Goal: Task Accomplishment & Management: Manage account settings

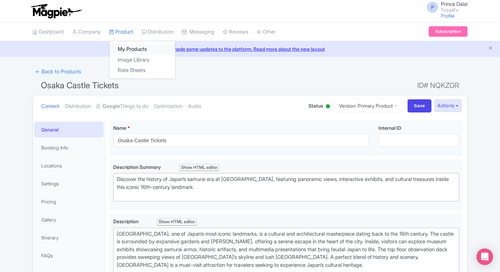
click at [127, 45] on link "My Products" at bounding box center [142, 49] width 66 height 11
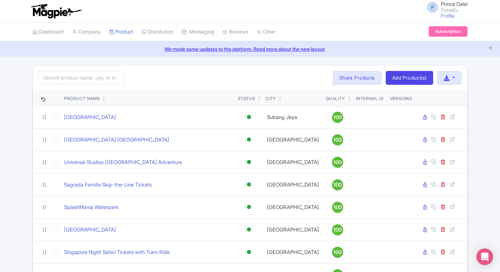
click at [72, 79] on input "search" at bounding box center [81, 77] width 87 height 13
drag, startPoint x: 163, startPoint y: 89, endPoint x: 104, endPoint y: 80, distance: 59.2
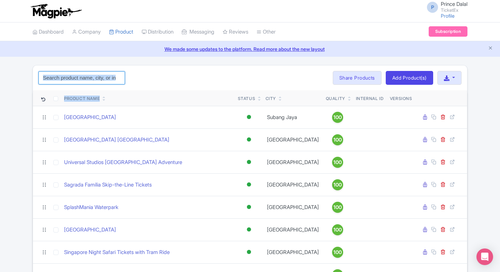
click at [104, 80] on input "search" at bounding box center [81, 77] width 87 height 13
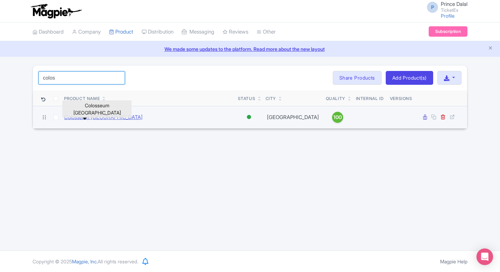
type input "colos"
click at [75, 117] on link "Colosseum Rome" at bounding box center [103, 118] width 79 height 8
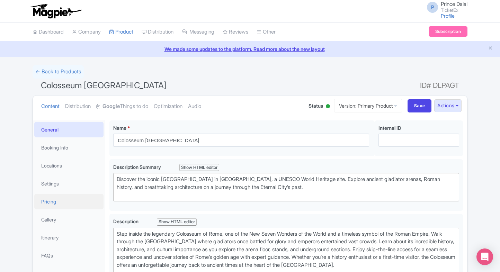
click at [54, 201] on link "Pricing" at bounding box center [68, 202] width 69 height 16
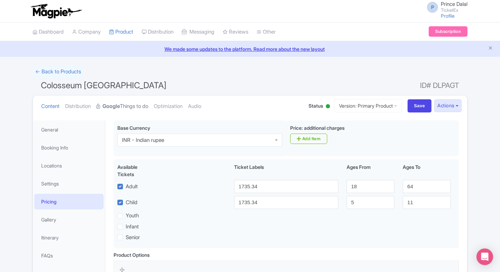
click at [134, 106] on link "Google Things to do" at bounding box center [122, 107] width 52 height 22
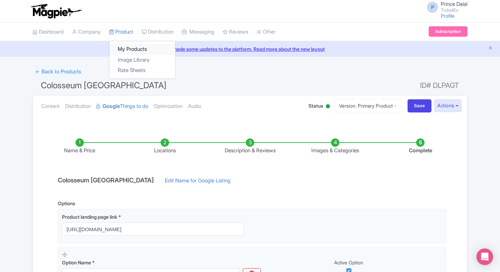
click at [121, 47] on link "My Products" at bounding box center [142, 49] width 66 height 11
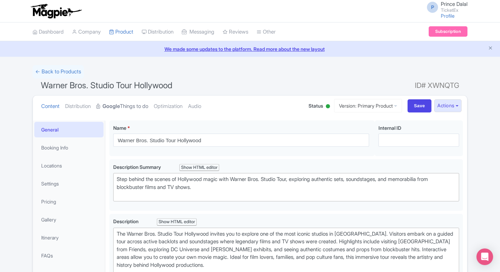
click at [134, 109] on link "Google Things to do" at bounding box center [122, 107] width 52 height 22
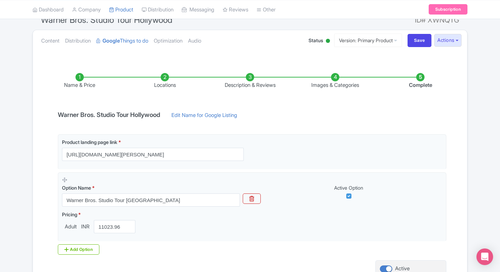
scroll to position [130, 0]
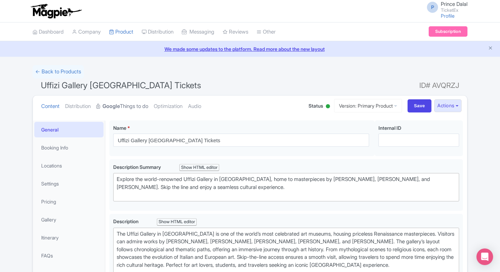
click at [126, 100] on link "Google Things to do" at bounding box center [122, 107] width 52 height 22
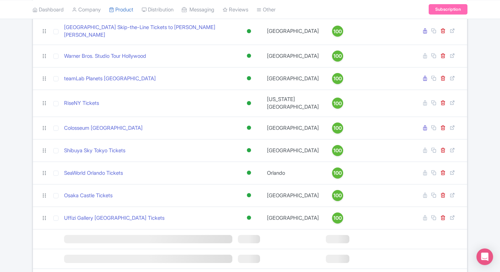
scroll to position [584, 0]
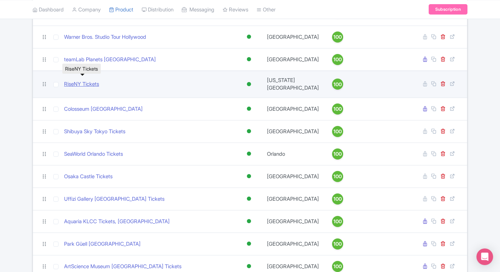
click at [72, 81] on link "RiseNY Tickets" at bounding box center [81, 84] width 35 height 8
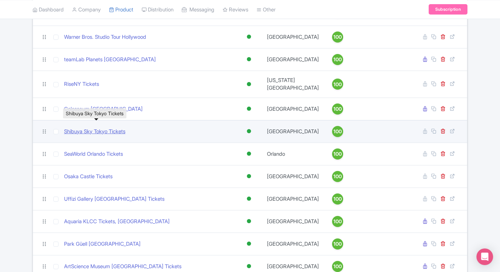
click at [89, 128] on link "Shibuya Sky Tokyo Tickets" at bounding box center [94, 132] width 61 height 8
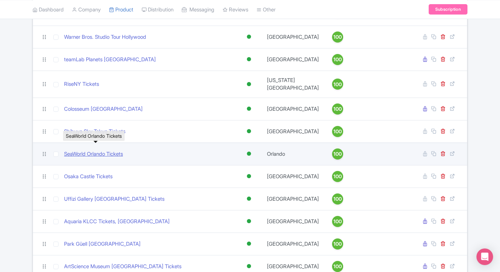
click at [87, 151] on link "SeaWorld Orlando Tickets" at bounding box center [93, 154] width 59 height 8
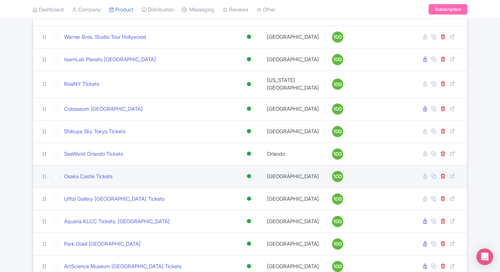
click at [86, 174] on td "Osaka Castle Tickets" at bounding box center [148, 176] width 174 height 22
click at [92, 173] on link "Osaka Castle Tickets" at bounding box center [88, 177] width 48 height 8
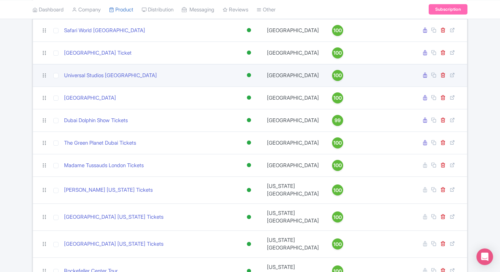
scroll to position [890, 0]
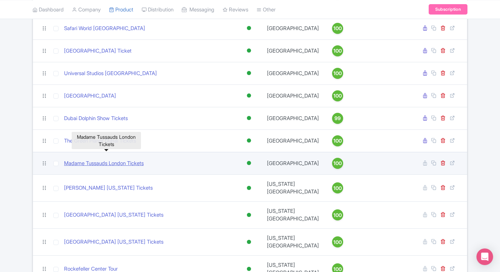
click at [107, 160] on link "Madame Tussauds London Tickets" at bounding box center [104, 164] width 80 height 8
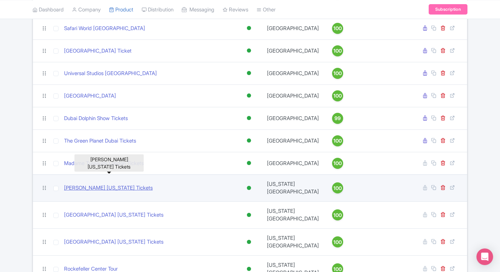
click at [97, 184] on link "Madame Tussauds New York Tickets" at bounding box center [108, 188] width 89 height 8
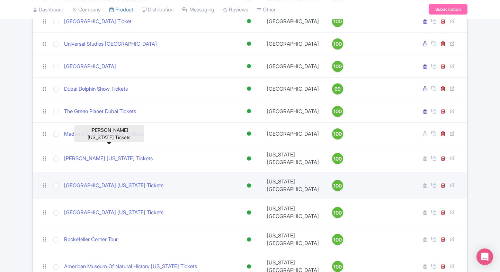
scroll to position [919, 0]
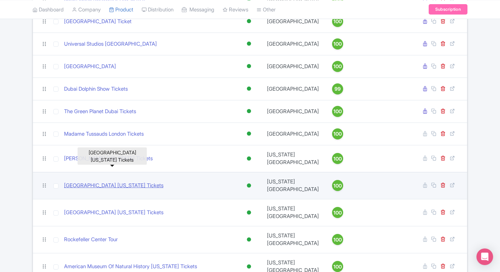
click at [100, 182] on link "Empire State Building New York Tickets" at bounding box center [113, 186] width 99 height 8
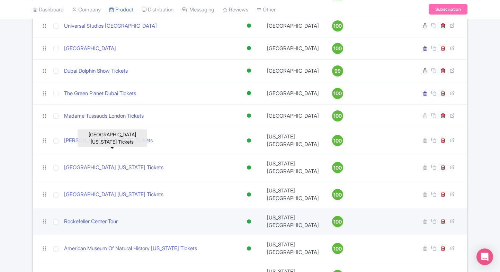
scroll to position [939, 0]
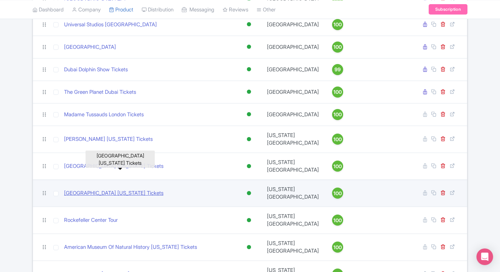
click at [127, 189] on link "Metropolitan Museum of Art New York Tickets" at bounding box center [113, 193] width 99 height 8
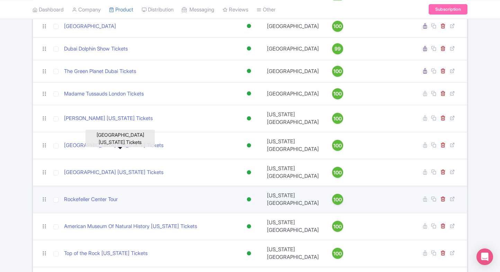
scroll to position [959, 0]
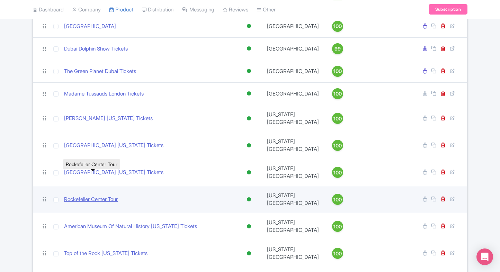
click at [103, 196] on link "Rockefeller Center Tour" at bounding box center [91, 200] width 54 height 8
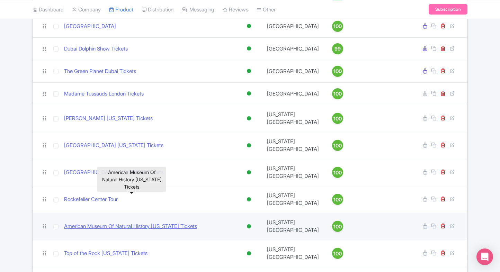
click at [107, 223] on link "American Museum Of Natural History New York Tickets" at bounding box center [130, 227] width 133 height 8
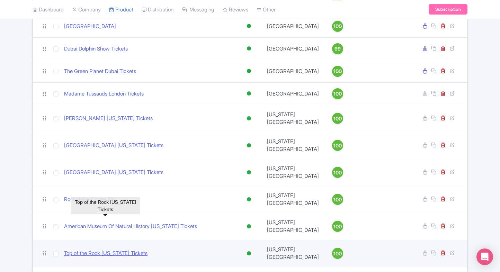
click at [95, 250] on link "Top of the Rock New York Tickets" at bounding box center [105, 254] width 83 height 8
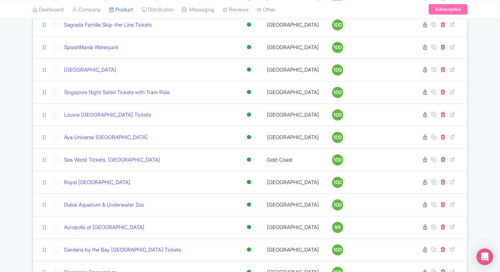
scroll to position [0, 0]
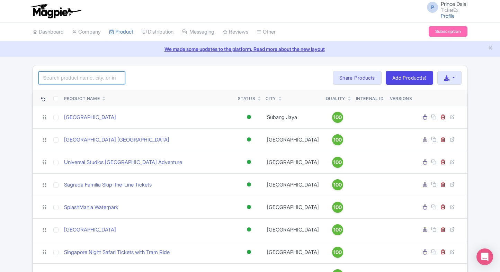
click at [91, 80] on input "search" at bounding box center [81, 77] width 87 height 13
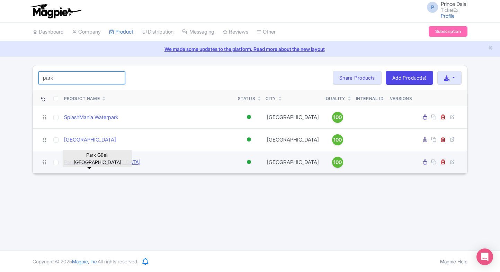
type input "park"
click at [87, 166] on link "Park Güell Barcelona" at bounding box center [102, 163] width 76 height 8
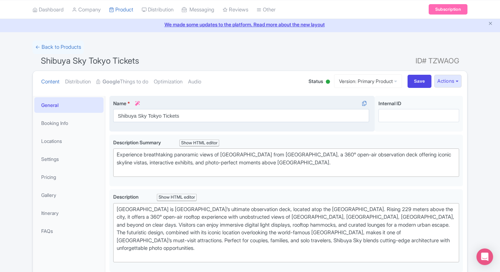
scroll to position [24, 0]
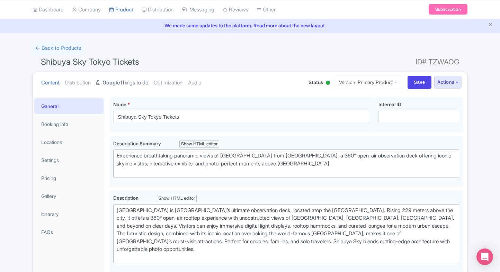
click at [116, 79] on strong "Google" at bounding box center [110, 83] width 17 height 8
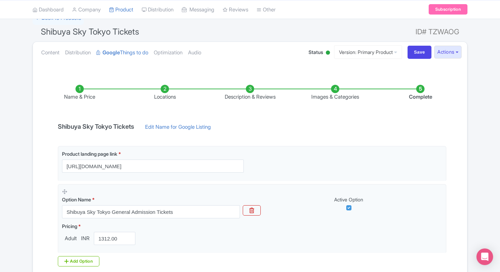
scroll to position [0, 0]
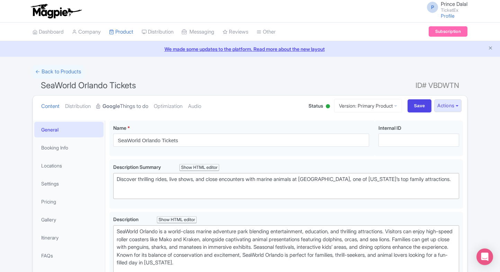
click at [138, 106] on link "Google Things to do" at bounding box center [122, 107] width 52 height 22
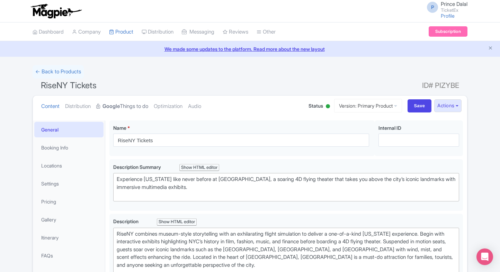
click at [114, 102] on strong "Google" at bounding box center [110, 106] width 17 height 8
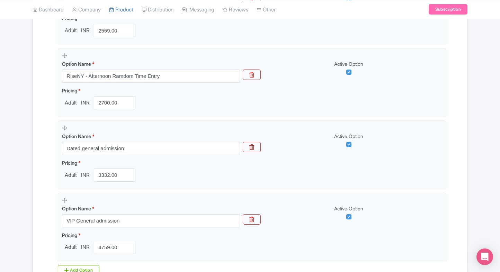
scroll to position [428, 0]
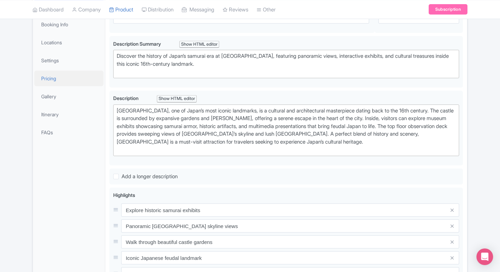
scroll to position [123, 0]
click at [58, 72] on link "Pricing" at bounding box center [68, 79] width 69 height 16
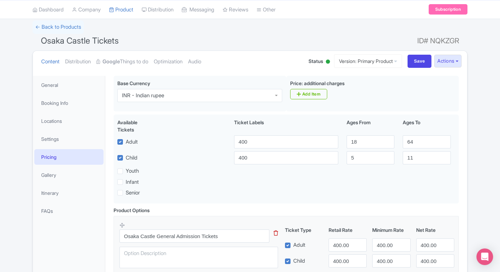
scroll to position [0, 0]
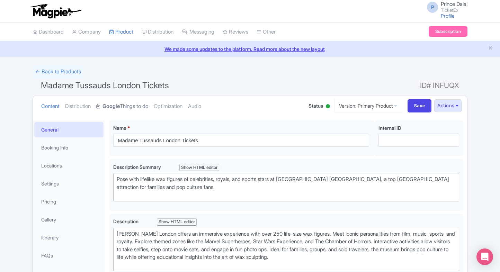
click at [130, 103] on link "Google Things to do" at bounding box center [122, 107] width 52 height 22
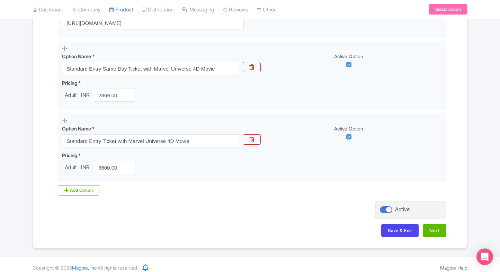
scroll to position [207, 0]
click at [79, 190] on div "Add Option" at bounding box center [79, 189] width 42 height 10
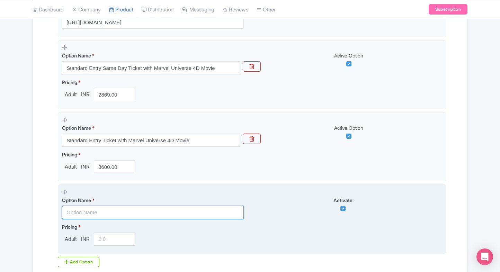
click at [78, 209] on input "text" at bounding box center [153, 212] width 182 height 13
paste input "Madame Tussauds London Standard Admission Ticket (Weekdays)"
type input "Madame Tussauds London Standard Admission Ticket (Weekdays)"
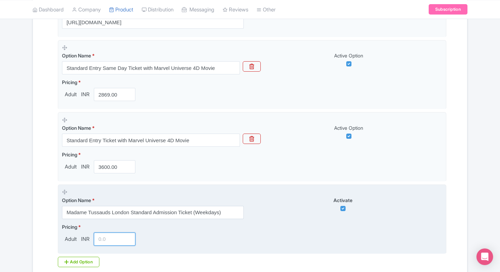
click at [98, 233] on input "number" at bounding box center [115, 239] width 42 height 13
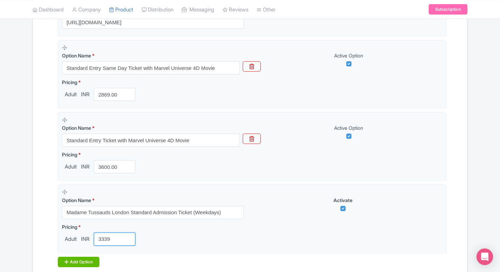
type input "3339"
click at [77, 259] on div "Add Option" at bounding box center [79, 262] width 42 height 10
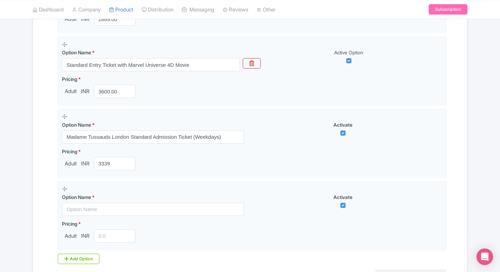
scroll to position [287, 0]
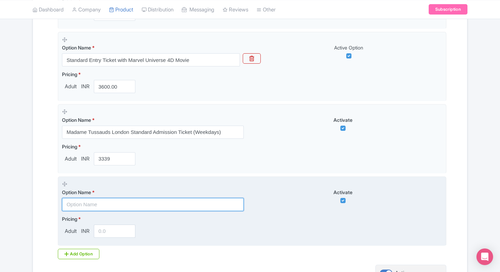
paste input "London Eye & Madame Tussauds Admission Ticket"
click at [112, 208] on input "text" at bounding box center [153, 204] width 182 height 13
type input "London Eye & Madame Tussauds Admission Ticket"
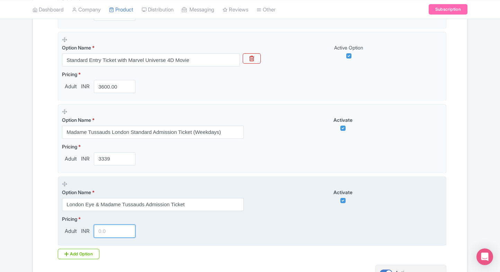
click at [100, 235] on input "number" at bounding box center [115, 231] width 42 height 13
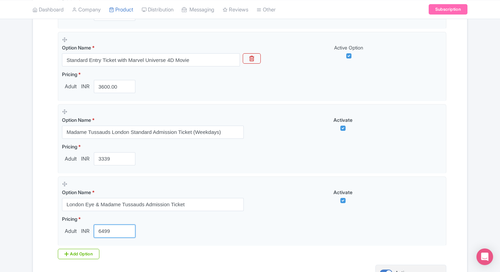
type input "6499"
click at [196, 255] on div "Options Product landing page link * https://www.ticketex.co/activity/341/madame…" at bounding box center [250, 85] width 392 height 347
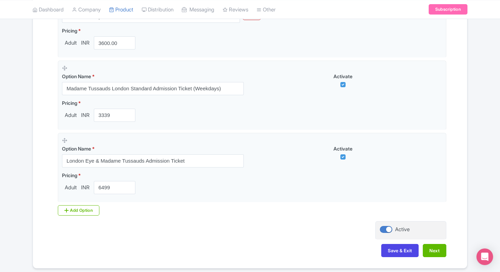
scroll to position [331, 0]
click at [443, 254] on button "Next" at bounding box center [435, 250] width 24 height 13
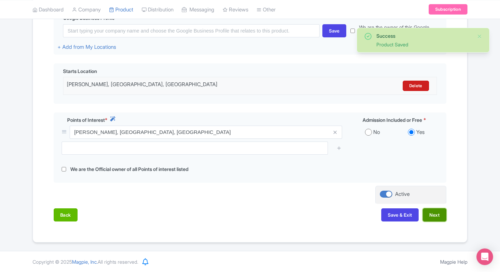
click at [428, 219] on button "Next" at bounding box center [435, 214] width 24 height 13
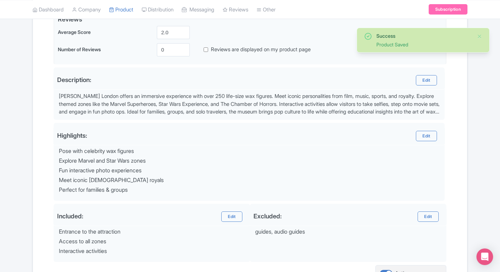
scroll to position [247, 0]
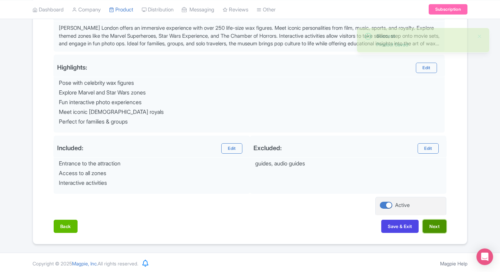
click at [432, 220] on button "Next" at bounding box center [435, 226] width 24 height 13
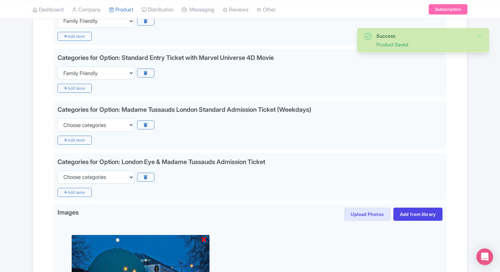
scroll to position [191, 0]
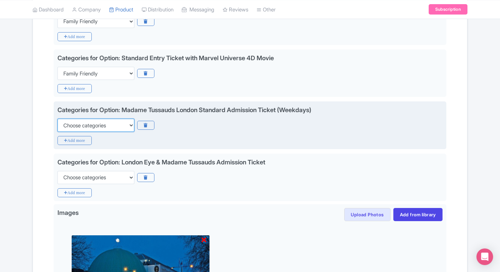
click at [118, 119] on select "Choose categories Adults Only Animals Audio Guide Beaches Bike Tours Boat Tours…" at bounding box center [95, 125] width 77 height 13
select select "family-friendly"
click at [57, 119] on select "Choose categories Adults Only Animals Audio Guide Beaches Bike Tours Boat Tours…" at bounding box center [95, 125] width 77 height 13
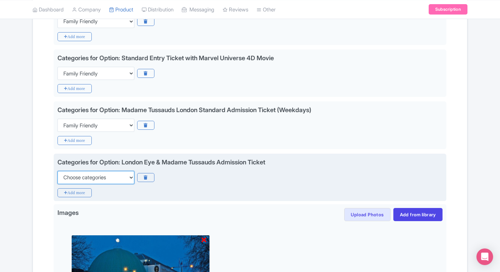
click at [91, 176] on select "Choose categories Adults Only Animals Audio Guide Beaches Bike Tours Boat Tours…" at bounding box center [95, 177] width 77 height 13
click at [57, 171] on select "Choose categories Adults Only Animals Audio Guide Beaches Bike Tours Boat Tours…" at bounding box center [95, 177] width 77 height 13
click at [91, 176] on select "Choose categories Adults Only Animals Audio Guide Beaches Bike Tours Boat Tours…" at bounding box center [95, 177] width 77 height 13
select select "family-friendly"
click at [57, 171] on select "Choose categories Adults Only Animals Audio Guide Beaches Bike Tours Boat Tours…" at bounding box center [95, 177] width 77 height 13
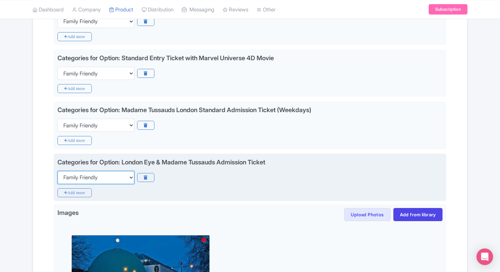
scroll to position [337, 0]
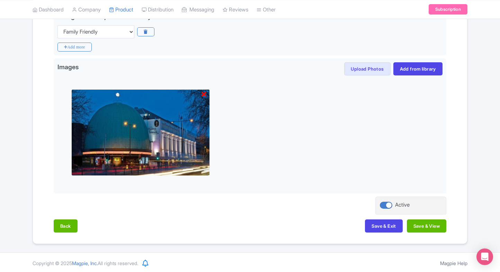
click at [464, 198] on div "Name & Price Locations Description & Reviews Images & Categories Complete Edit …" at bounding box center [250, 14] width 434 height 452
click at [378, 229] on button "Save & Exit" at bounding box center [383, 225] width 37 height 13
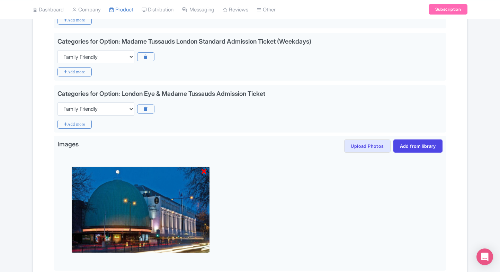
scroll to position [258, 0]
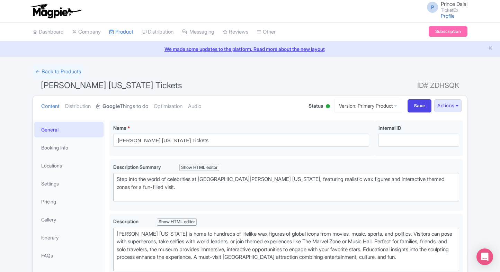
click at [118, 103] on strong "Google" at bounding box center [110, 106] width 17 height 8
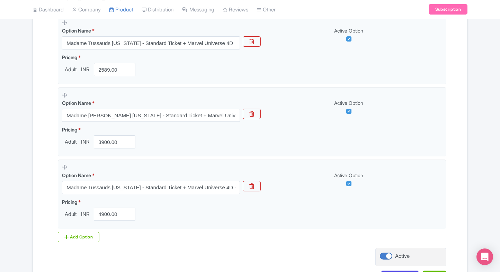
scroll to position [232, 0]
click at [80, 232] on div "Add Option" at bounding box center [79, 237] width 42 height 10
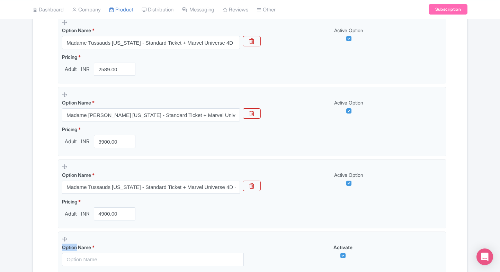
click at [80, 232] on fieldset "Option Name * Activate Pricing * Adult INR" at bounding box center [252, 267] width 388 height 70
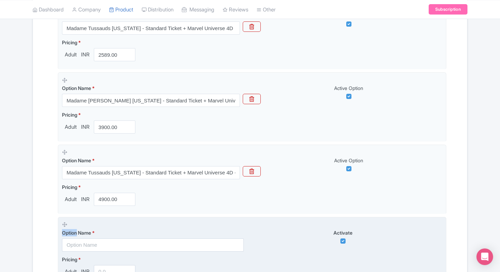
scroll to position [254, 0]
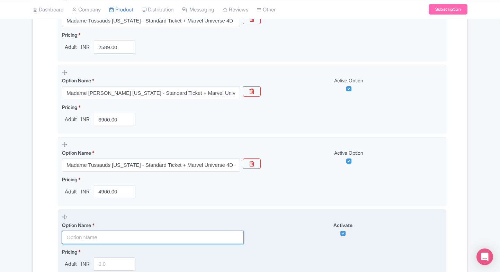
click at [77, 237] on input "text" at bounding box center [153, 237] width 182 height 13
paste input "Go City: New York ​Explorer Pass - 4 Choice Pass"
type input "Go City: New York ​Explorer Pass - 4 Choice Pass"
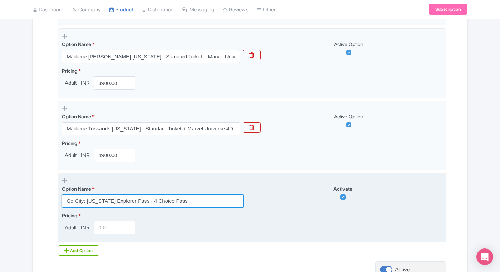
scroll to position [291, 0]
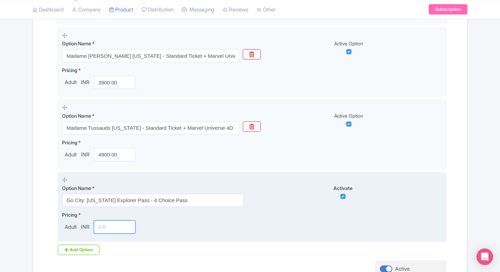
click at [111, 223] on input "number" at bounding box center [115, 226] width 42 height 13
paste input "11600"
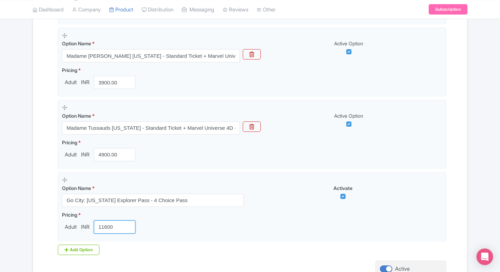
type input "11600"
drag, startPoint x: 85, startPoint y: 243, endPoint x: 75, endPoint y: 251, distance: 13.6
click at [75, 251] on div "Options Product landing page link * https://www.ticketex.co/activity/303/madame…" at bounding box center [250, 81] width 392 height 347
click at [75, 251] on div "Add Option" at bounding box center [79, 250] width 42 height 10
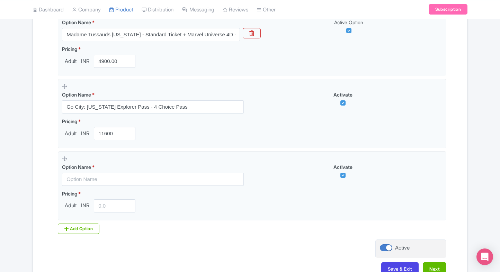
scroll to position [386, 0]
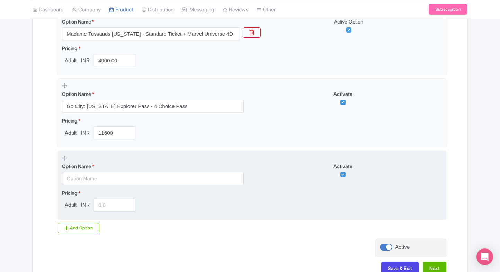
click at [115, 176] on input "text" at bounding box center [153, 178] width 182 height 13
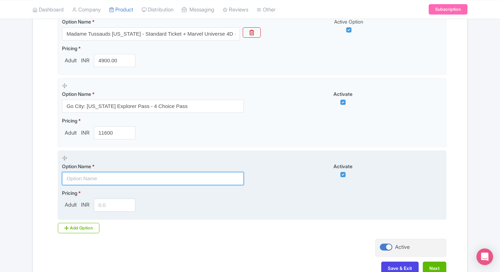
paste input "Go City: New York Explorer Pass – Choose 5 Attractions"
type input "Go City: New York Explorer Pass – Choose 5 Attractions"
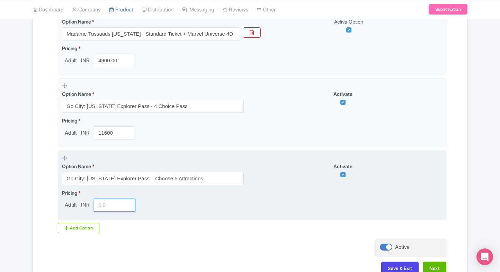
paste input "13500"
click at [106, 200] on input "number" at bounding box center [115, 205] width 42 height 13
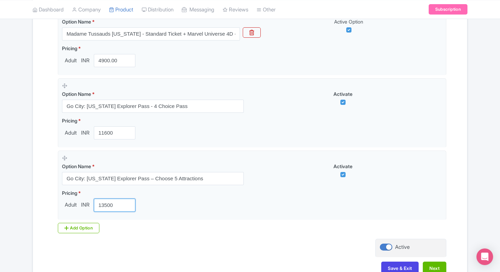
type input "13500"
click at [239, 242] on div "Name & Price Locations Description & Reviews Images & Categories Complete Madam…" at bounding box center [250, 10] width 426 height 543
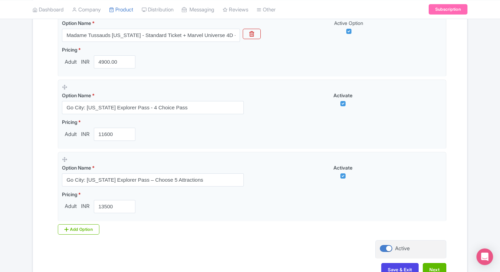
scroll to position [428, 0]
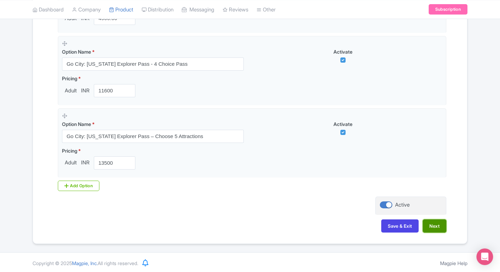
click at [437, 222] on button "Next" at bounding box center [435, 225] width 24 height 13
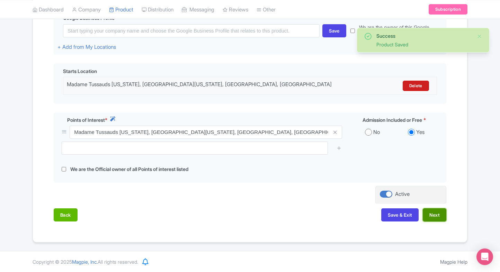
click at [437, 212] on button "Next" at bounding box center [435, 214] width 24 height 13
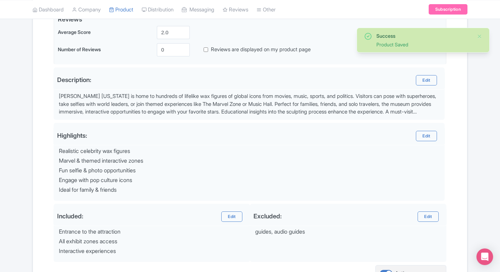
scroll to position [247, 0]
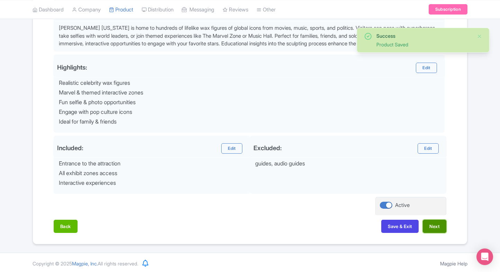
click at [435, 222] on button "Next" at bounding box center [435, 226] width 24 height 13
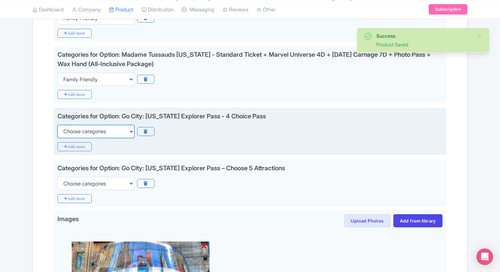
click at [102, 134] on select "Choose categories Adults Only Animals Audio Guide Beaches Bike Tours Boat Tours…" at bounding box center [95, 131] width 77 height 13
select select "family-friendly"
click at [57, 125] on select "Choose categories Adults Only Animals Audio Guide Beaches Bike Tours Boat Tours…" at bounding box center [95, 131] width 77 height 13
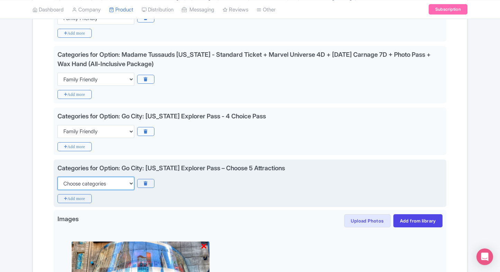
click at [84, 180] on select "Choose categories Adults Only Animals Audio Guide Beaches Bike Tours Boat Tours…" at bounding box center [95, 183] width 77 height 13
select select "family-friendly"
click at [57, 177] on select "Choose categories Adults Only Animals Audio Guide Beaches Bike Tours Boat Tours…" at bounding box center [95, 183] width 77 height 13
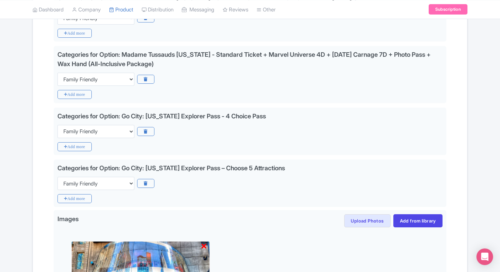
click at [32, 203] on div "Success Product Saved ← Back to Products Madame Tussauds New York Tickets ID# Z…" at bounding box center [249, 107] width 443 height 578
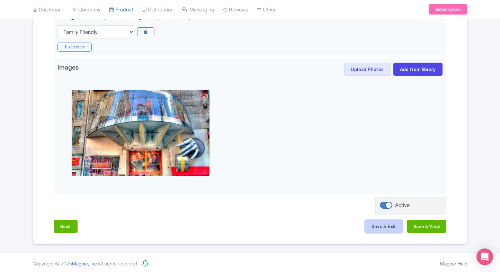
click at [376, 227] on button "Save & Exit" at bounding box center [383, 226] width 37 height 13
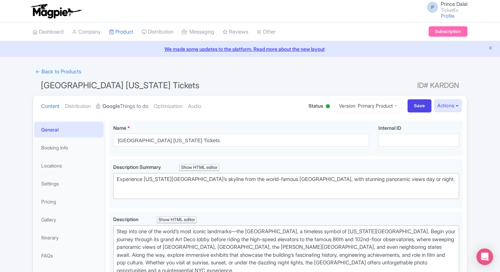
click at [132, 106] on link "Google Things to do" at bounding box center [122, 107] width 52 height 22
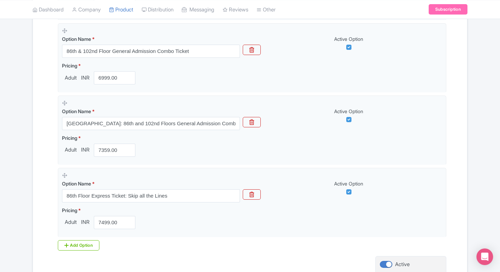
scroll to position [464, 0]
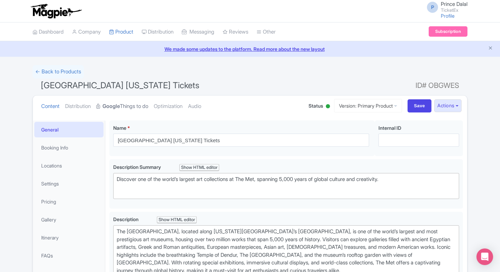
click at [130, 108] on link "Google Things to do" at bounding box center [122, 107] width 52 height 22
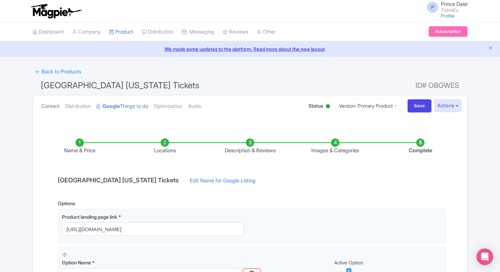
click at [49, 110] on link "Content" at bounding box center [50, 107] width 18 height 22
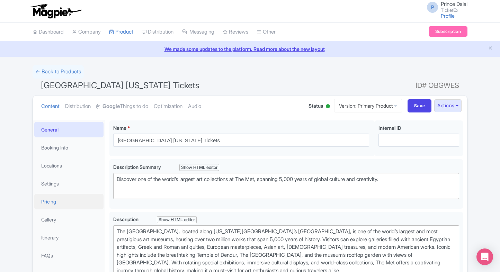
click at [48, 199] on link "Pricing" at bounding box center [68, 202] width 69 height 16
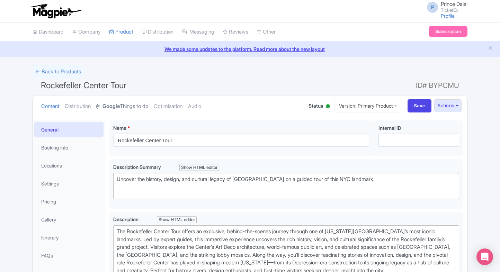
click at [120, 110] on link "Google Things to do" at bounding box center [122, 107] width 52 height 22
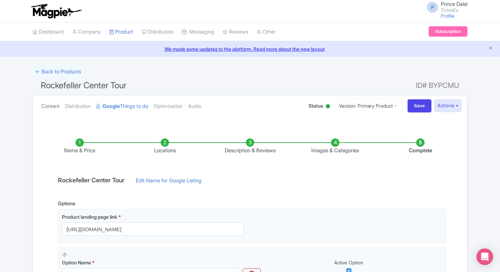
click at [49, 103] on link "Content" at bounding box center [50, 107] width 18 height 22
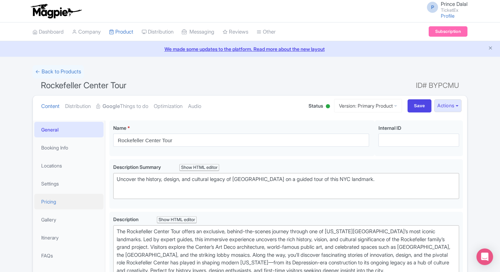
click at [54, 205] on link "Pricing" at bounding box center [68, 202] width 69 height 16
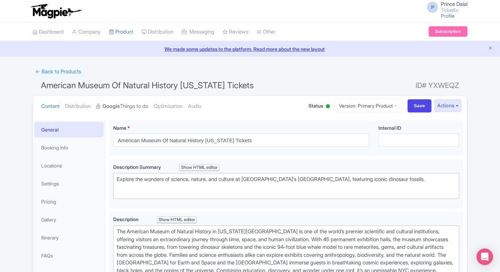
click at [128, 103] on link "Google Things to do" at bounding box center [122, 107] width 52 height 22
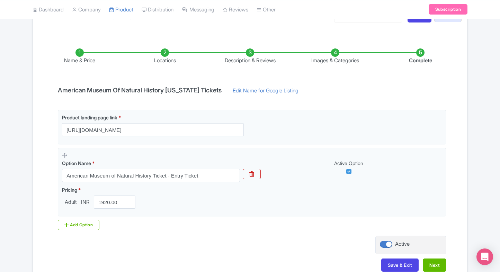
scroll to position [130, 0]
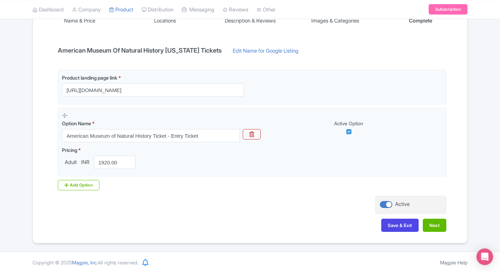
click at [64, 191] on div "Product landing page link * [URL][DOMAIN_NAME] Option Name * American Museum of…" at bounding box center [250, 133] width 392 height 126
drag, startPoint x: 64, startPoint y: 191, endPoint x: 72, endPoint y: 187, distance: 9.3
click at [72, 187] on div "Product landing page link * [URL][DOMAIN_NAME] Option Name * American Museum of…" at bounding box center [250, 133] width 392 height 126
click at [72, 187] on div "Add Option" at bounding box center [79, 185] width 42 height 10
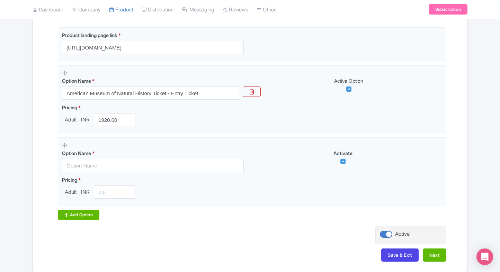
scroll to position [173, 0]
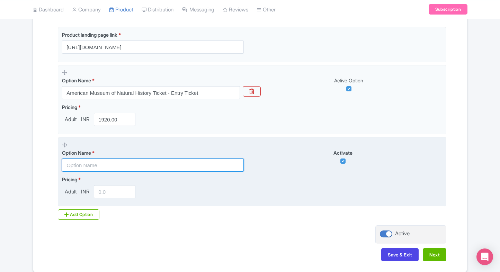
click at [143, 159] on input "text" at bounding box center [153, 165] width 182 height 13
paste input "General Admission and 1 Ticketed Exhibition Admission"
type input "General Admission and 1 Ticketed Exhibition Admission"
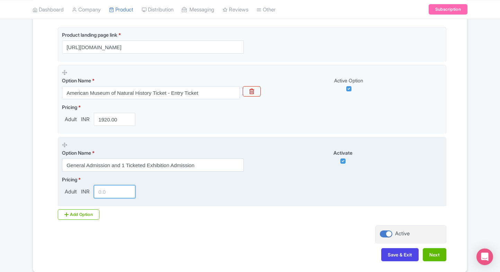
click at [106, 188] on input "number" at bounding box center [115, 191] width 42 height 13
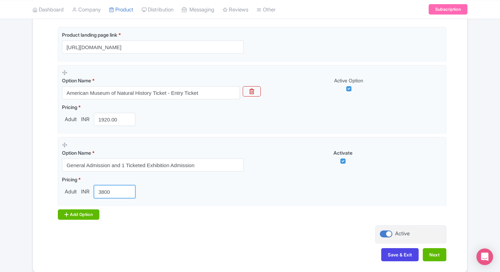
type input "3800"
click at [63, 216] on div "Add Option" at bounding box center [79, 214] width 42 height 10
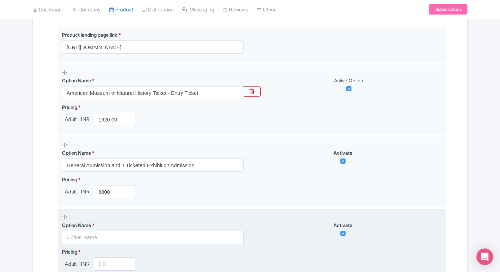
click at [78, 232] on input "text" at bounding box center [153, 237] width 182 height 13
paste input "General Admission and All Ticketed Exhibitions"
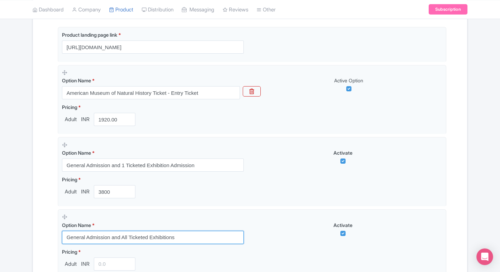
type input "General Admission and All Ticketed Exhibitions"
click at [30, 243] on div "← Back to Products American Museum Of Natural History New York Tickets ID# YXWE…" at bounding box center [249, 118] width 443 height 453
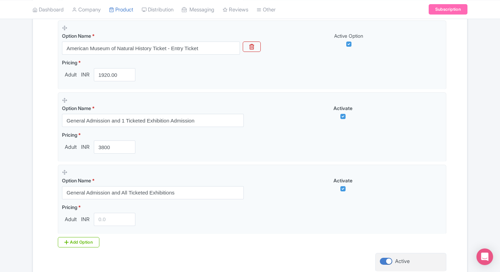
scroll to position [232, 0]
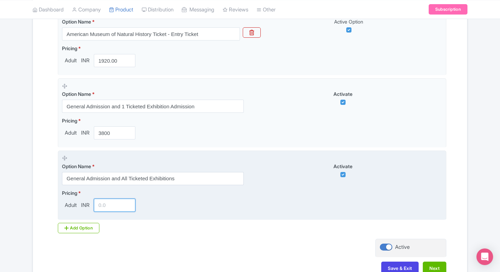
click at [111, 202] on input "number" at bounding box center [115, 205] width 42 height 13
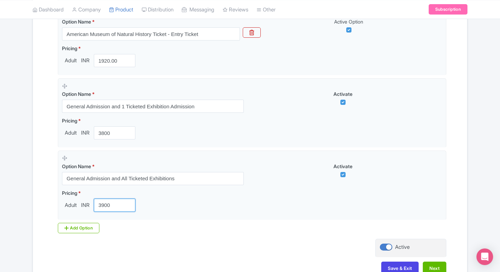
type input "3900"
click at [151, 233] on div "Product landing page link * https://www.ticketex.co/activity/102/american-museu…" at bounding box center [250, 103] width 392 height 271
click at [432, 265] on button "Next" at bounding box center [435, 268] width 24 height 13
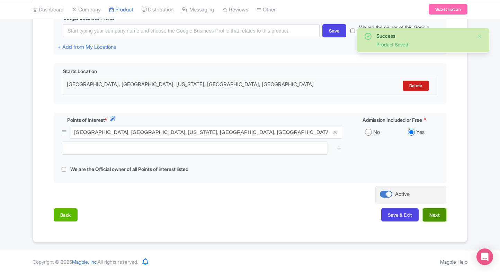
click at [430, 212] on button "Next" at bounding box center [435, 214] width 24 height 13
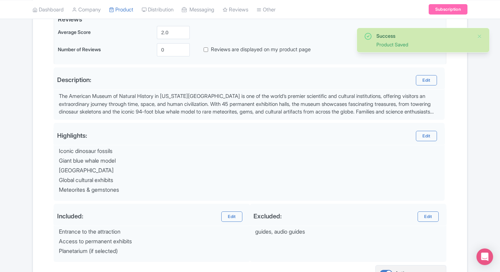
scroll to position [247, 0]
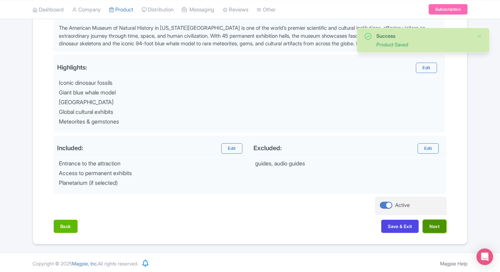
click at [435, 222] on button "Next" at bounding box center [435, 226] width 24 height 13
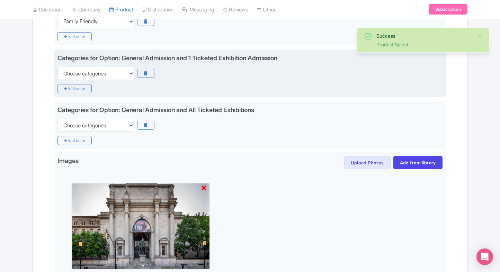
scroll to position [191, 0]
click at [102, 74] on select "Choose categories Adults Only Animals Audio Guide Beaches Bike Tours Boat Tours…" at bounding box center [95, 73] width 77 height 13
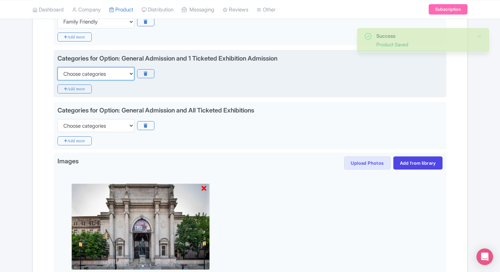
select select "family-friendly"
click at [57, 67] on select "Choose categories Adults Only Animals Audio Guide Beaches Bike Tours Boat Tours…" at bounding box center [95, 73] width 77 height 13
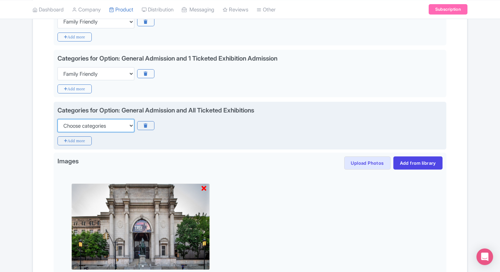
click at [83, 127] on select "Choose categories Adults Only Animals Audio Guide Beaches Bike Tours Boat Tours…" at bounding box center [95, 125] width 77 height 13
select select "family-friendly"
click at [57, 119] on select "Choose categories Adults Only Animals Audio Guide Beaches Bike Tours Boat Tours…" at bounding box center [95, 125] width 77 height 13
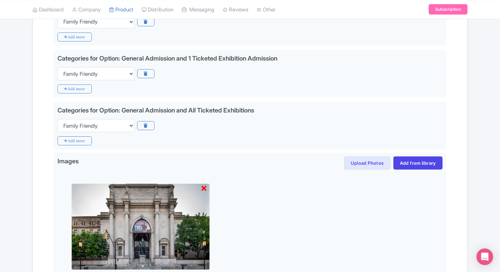
click at [37, 145] on div "Name & Price Locations Description & Reviews Images & Categories Complete Edit …" at bounding box center [250, 134] width 426 height 400
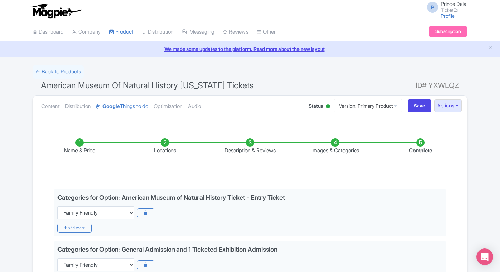
scroll to position [285, 0]
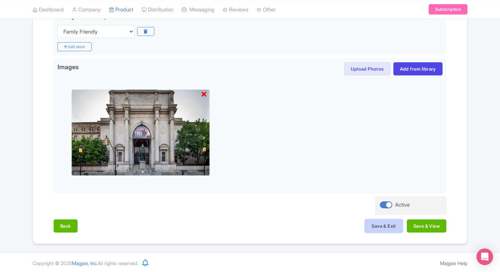
click at [373, 226] on button "Save & Exit" at bounding box center [383, 225] width 37 height 13
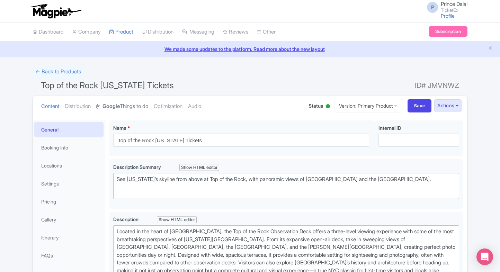
click at [126, 110] on link "Google Things to do" at bounding box center [122, 107] width 52 height 22
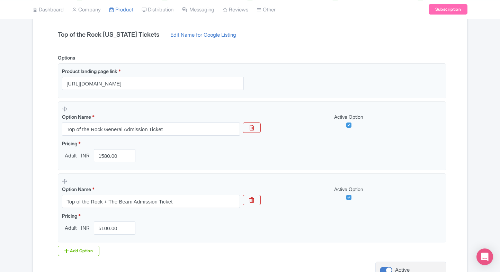
scroll to position [211, 0]
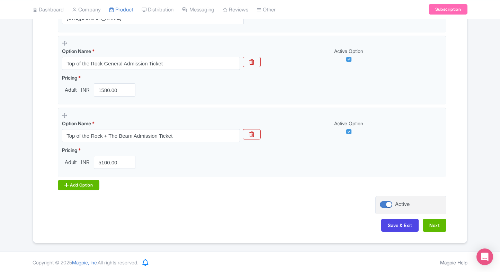
click at [67, 188] on div "Add Option" at bounding box center [79, 185] width 42 height 10
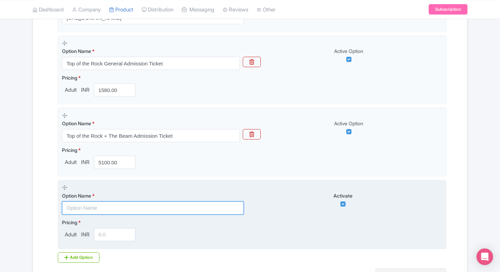
paste input "Day Visit – Top of the Rock Fixed Entry (12:10 PM to 4:50 PM)"
click at [112, 207] on input "text" at bounding box center [153, 207] width 182 height 13
type input "Day Visit – Top of the Rock Fixed Entry (12:10 PM to 4:50 PM)"
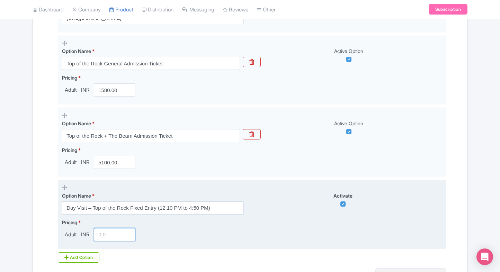
click at [97, 239] on input "number" at bounding box center [115, 234] width 42 height 13
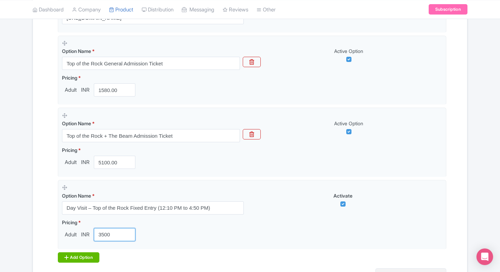
type input "3500"
click at [73, 253] on div "Add Option" at bounding box center [79, 257] width 42 height 10
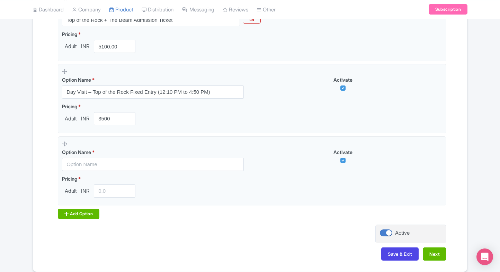
scroll to position [328, 0]
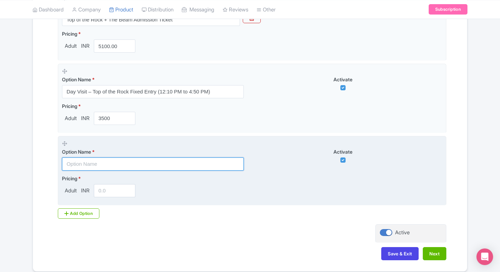
click at [109, 165] on input "text" at bounding box center [153, 163] width 182 height 13
paste input "Night Entry Pass – Top of the Rock ( Fixed Slot Entry Between 9:20 PM – 10:50 P…"
type input "Night Entry Pass – Top of the Rock ( Fixed Slot Entry Between 9:20 PM – 10:50 P…"
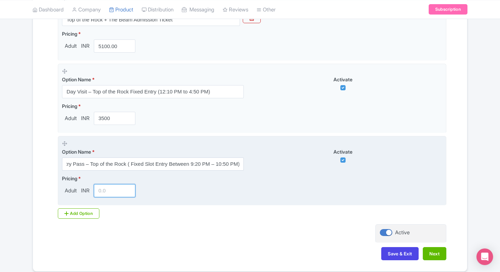
scroll to position [0, 0]
click at [101, 190] on input "number" at bounding box center [115, 190] width 42 height 13
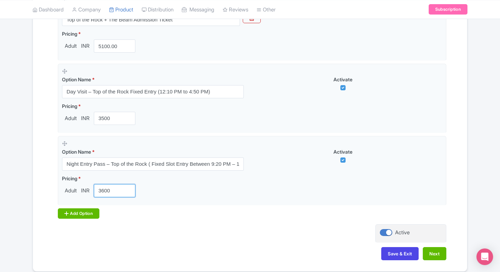
type input "3600"
click at [71, 213] on div "Add Option" at bounding box center [79, 213] width 42 height 10
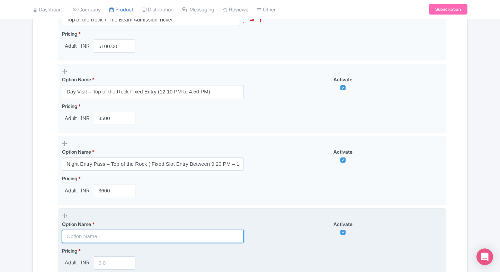
paste input "Sunset View Visit Ticket – Top of the Rock Entry (6:00 PM – 8:30 PM)"
click at [92, 232] on input "Sunset View Visit Ticket – Top of the Rock Entry (6:00 PM – 8:30 PM)" at bounding box center [153, 236] width 182 height 13
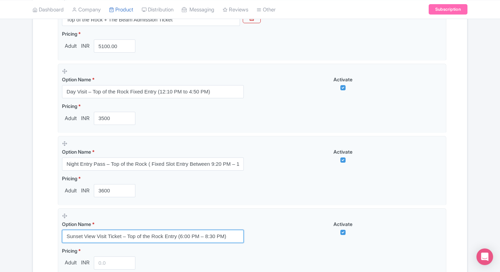
type input "Sunset View Visit Ticket – Top of the Rock Entry (6:00 PM – 8:30 PM)"
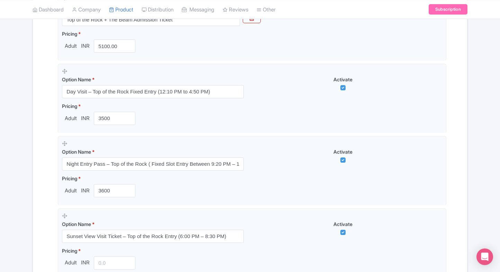
click at [32, 226] on div "← Back to Products Top of the Rock New York Tickets ID# JMVNWZ Content Distribu…" at bounding box center [249, 40] width 443 height 607
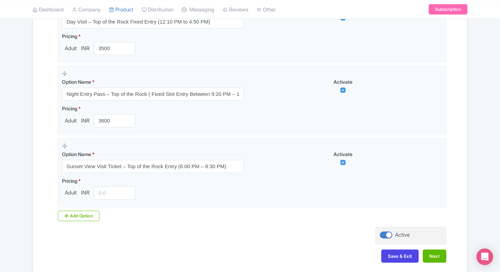
scroll to position [399, 0]
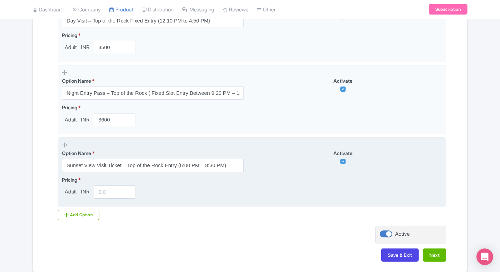
click at [108, 192] on input "number" at bounding box center [115, 191] width 42 height 13
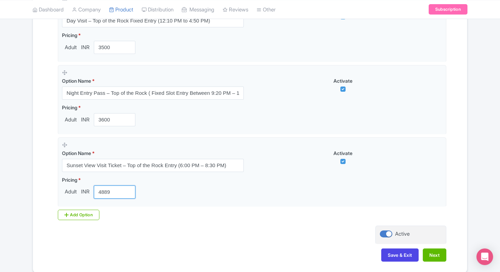
type input "4889"
click at [431, 256] on button "Next" at bounding box center [435, 254] width 24 height 13
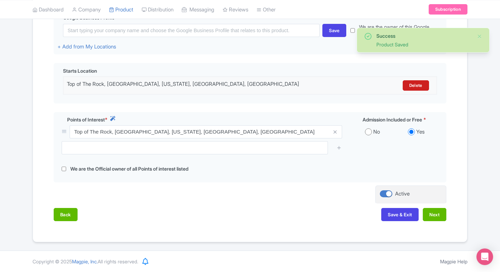
scroll to position [179, 0]
click at [435, 217] on button "Next" at bounding box center [435, 214] width 24 height 13
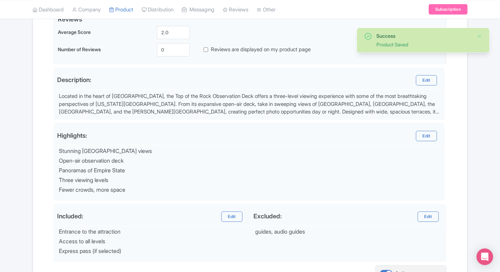
scroll to position [247, 0]
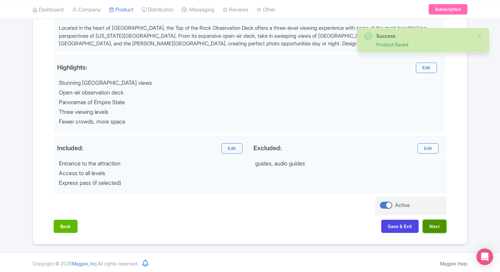
click at [437, 226] on button "Next" at bounding box center [435, 226] width 24 height 13
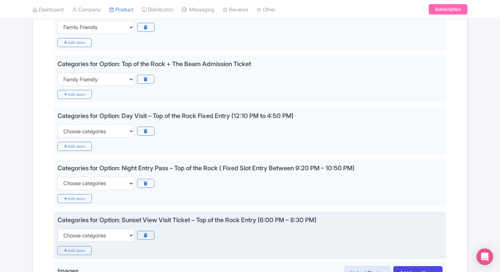
scroll to position [184, 0]
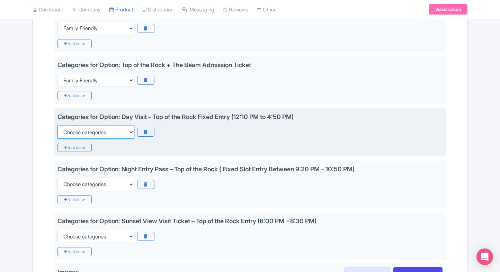
click at [76, 126] on select "Choose categories Adults Only Animals Audio Guide Beaches Bike Tours Boat Tours…" at bounding box center [95, 132] width 77 height 13
select select "family-friendly"
click at [57, 126] on select "Choose categories Adults Only Animals Audio Guide Beaches Bike Tours Boat Tours…" at bounding box center [95, 132] width 77 height 13
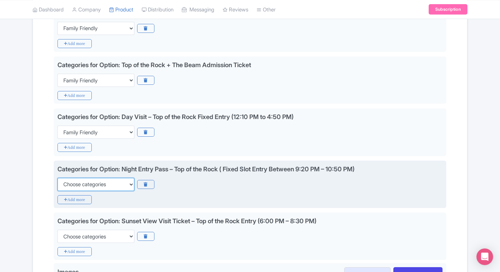
click at [78, 178] on select "Choose categories Adults Only Animals Audio Guide Beaches Bike Tours Boat Tours…" at bounding box center [95, 184] width 77 height 13
select select "family-friendly"
click at [57, 178] on select "Choose categories Adults Only Animals Audio Guide Beaches Bike Tours Boat Tours…" at bounding box center [95, 184] width 77 height 13
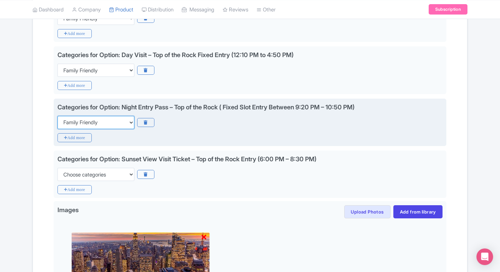
scroll to position [256, 0]
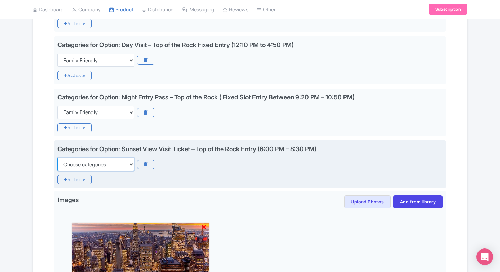
click at [92, 161] on select "Choose categories Adults Only Animals Audio Guide Beaches Bike Tours Boat Tours…" at bounding box center [95, 164] width 77 height 13
select select "family-friendly"
click at [57, 158] on select "Choose categories Adults Only Animals Audio Guide Beaches Bike Tours Boat Tours…" at bounding box center [95, 164] width 77 height 13
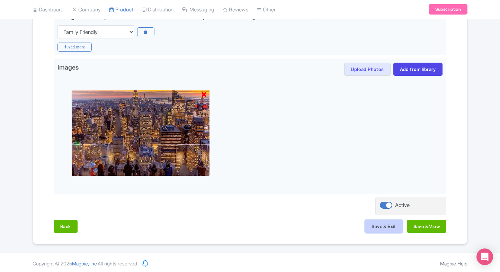
click at [375, 228] on button "Save & Exit" at bounding box center [383, 226] width 37 height 13
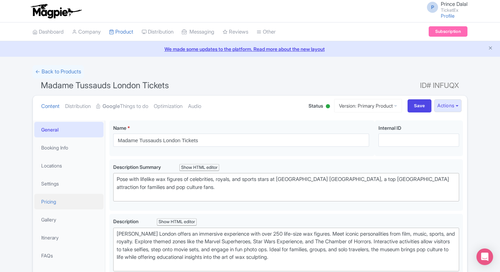
click at [54, 207] on link "Pricing" at bounding box center [68, 202] width 69 height 16
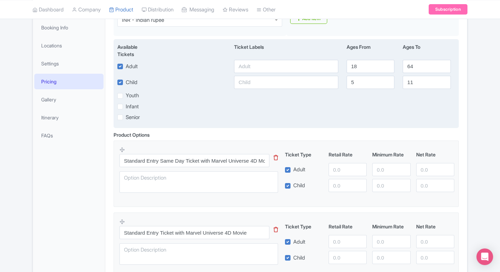
scroll to position [120, 0]
click at [246, 62] on input "text" at bounding box center [286, 66] width 104 height 13
paste input "2869"
type input "2869"
paste input "2869"
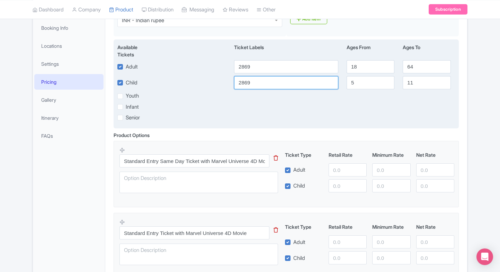
click at [252, 80] on input "2869" at bounding box center [286, 82] width 104 height 13
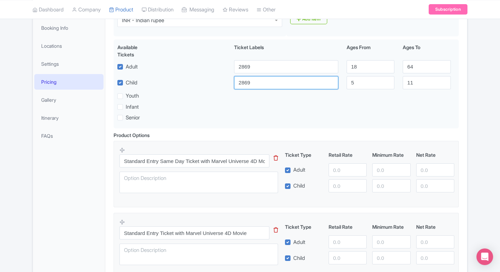
type input "2869"
click at [336, 164] on input "number" at bounding box center [347, 169] width 38 height 13
paste input "2869"
type input "2869"
paste input "2869"
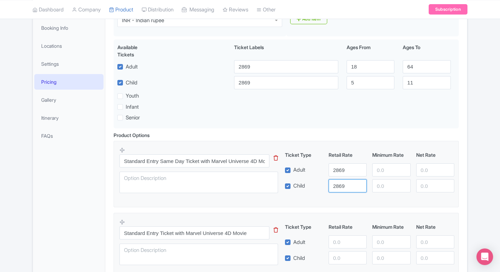
click at [343, 186] on input "2869" at bounding box center [347, 185] width 38 height 13
type input "2869"
paste input "2869"
click at [390, 171] on input "2869" at bounding box center [391, 169] width 38 height 13
type input "2869"
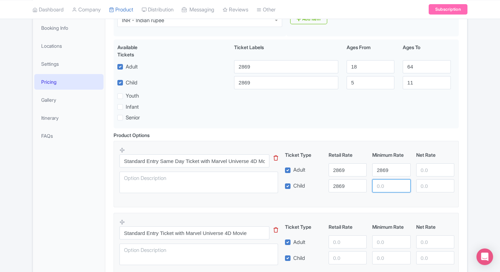
paste input "2869"
click at [389, 181] on input "2869" at bounding box center [391, 185] width 38 height 13
type input "2869"
paste input "2869"
click at [442, 164] on input "2869" at bounding box center [435, 169] width 38 height 13
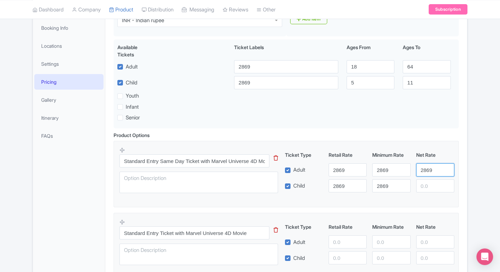
type input "2869"
paste input "2869"
click at [432, 186] on input "2869" at bounding box center [435, 185] width 38 height 13
type input "2869"
click at [486, 171] on div "← Back to Products Madame Tussauds London Tickets ID# INFUQX Content Distributi…" at bounding box center [250, 207] width 500 height 525
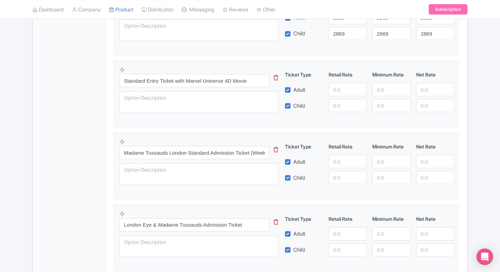
scroll to position [274, 0]
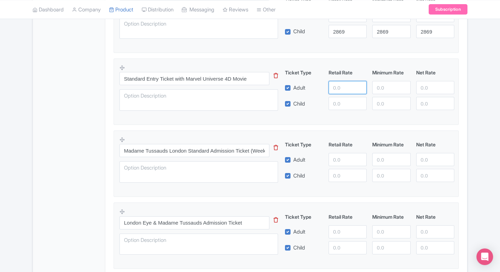
click at [335, 85] on input "number" at bounding box center [347, 87] width 38 height 13
type input "3600"
paste input "3600"
click at [335, 97] on input "3600" at bounding box center [347, 103] width 38 height 13
type input "3600"
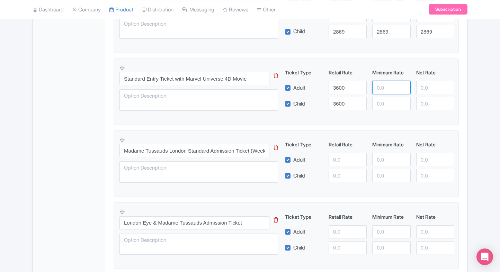
paste input "3600"
click at [380, 87] on input "3600" at bounding box center [391, 87] width 38 height 13
type input "3600"
click at [382, 93] on div "Ticket Type Retail Rate Minimum Rate Net Rate Adult 3600 3600 Child 3600 This t…" at bounding box center [369, 89] width 167 height 41
paste input "3600"
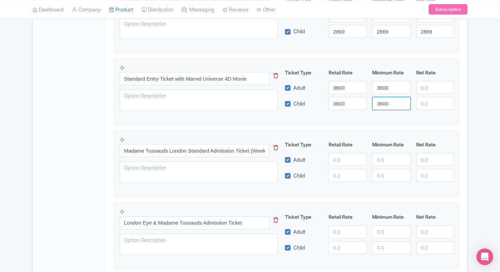
click at [389, 102] on input "3600" at bounding box center [391, 103] width 38 height 13
type input "3600"
paste input "3600"
click at [420, 93] on input "3600" at bounding box center [435, 87] width 38 height 13
type input "3600"
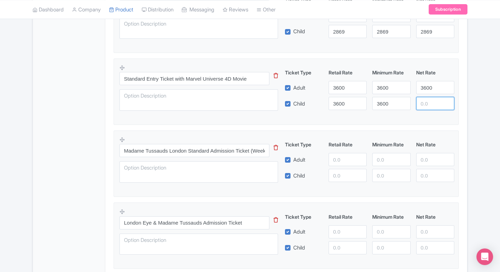
paste input "3600"
click at [422, 97] on input "3600" at bounding box center [435, 103] width 38 height 13
type input "3600"
click at [460, 126] on div "Product Options i Standard Entry Same Day Ticket with Marvel Universe 4D Movie …" at bounding box center [285, 131] width 353 height 308
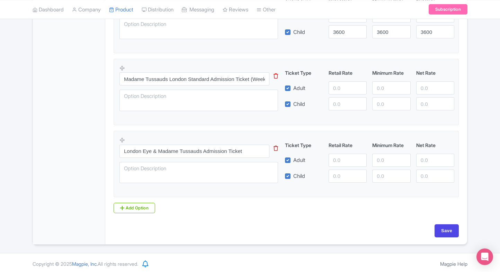
scroll to position [346, 0]
click at [336, 84] on input "number" at bounding box center [347, 87] width 38 height 13
type input "3339"
click at [341, 98] on input "number" at bounding box center [347, 103] width 38 height 13
paste input "3339"
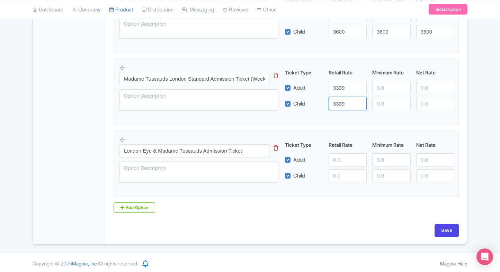
type input "3339"
drag, startPoint x: 393, startPoint y: 76, endPoint x: 386, endPoint y: 82, distance: 9.1
click at [386, 82] on div "Ticket Type Retail Rate Minimum Rate Net Rate Adult 3339 Child 3339 This tip ha…" at bounding box center [369, 89] width 167 height 41
paste input "3339"
click at [386, 82] on input "3339" at bounding box center [391, 87] width 38 height 13
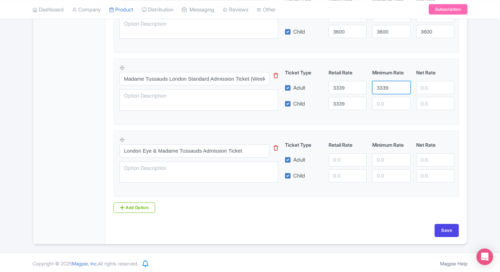
type input "3339"
paste input "3339"
click at [382, 99] on input "3339" at bounding box center [391, 103] width 38 height 13
type input "3339"
paste input "3339"
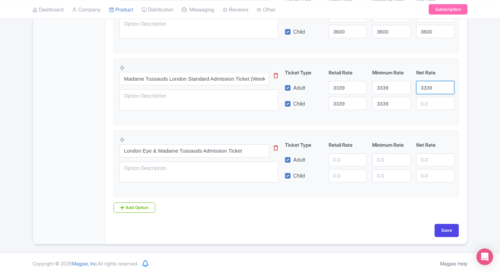
click at [426, 85] on input "3339" at bounding box center [435, 87] width 38 height 13
type input "3339"
paste input "3339"
click at [428, 97] on input "3339" at bounding box center [435, 103] width 38 height 13
type input "3339"
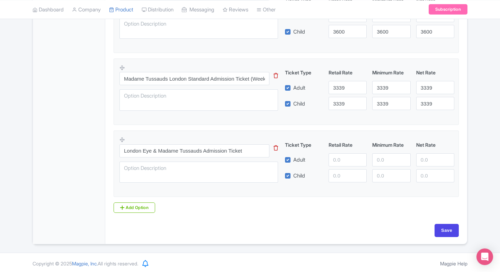
click at [346, 143] on div "Retail Rate" at bounding box center [348, 144] width 44 height 7
click at [344, 158] on input "number" at bounding box center [347, 159] width 38 height 13
type input "6499"
paste input "6499"
click at [340, 174] on input "6499" at bounding box center [347, 175] width 38 height 13
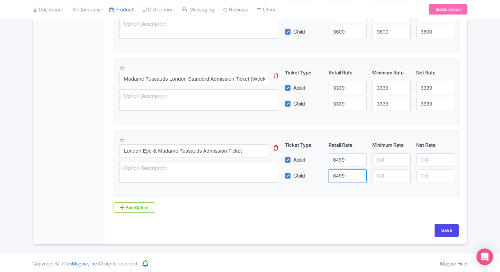
type input "6499"
paste input "6499"
click at [393, 161] on input "6499" at bounding box center [391, 159] width 38 height 13
type input "6499"
paste input "6499"
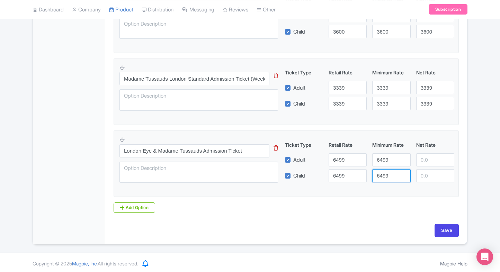
click at [388, 171] on input "6499" at bounding box center [391, 175] width 38 height 13
type input "6499"
paste input "6499"
click at [422, 159] on input "6499" at bounding box center [435, 159] width 38 height 13
type input "6499"
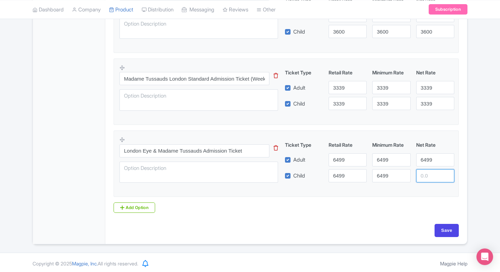
paste input "6499"
click at [429, 173] on input "6499" at bounding box center [435, 175] width 38 height 13
type input "6499"
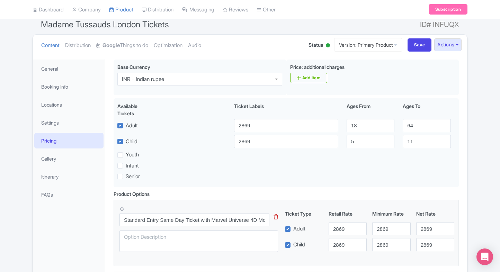
scroll to position [347, 0]
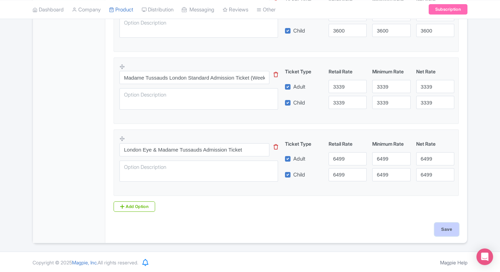
click at [454, 232] on input "Save" at bounding box center [446, 229] width 24 height 13
type input "Saving..."
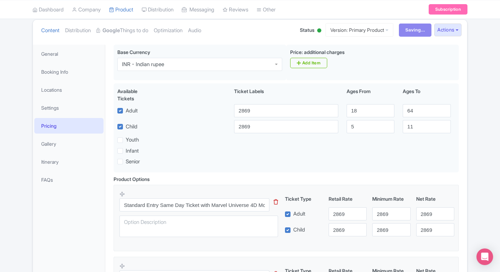
scroll to position [0, 0]
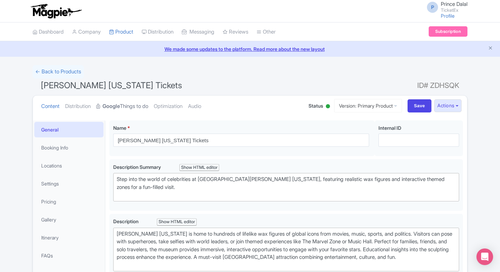
click at [141, 109] on link "Google Things to do" at bounding box center [122, 107] width 52 height 22
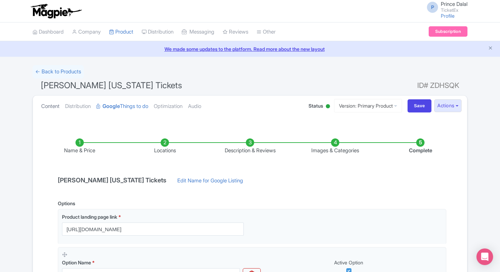
click at [48, 109] on link "Content" at bounding box center [50, 107] width 18 height 22
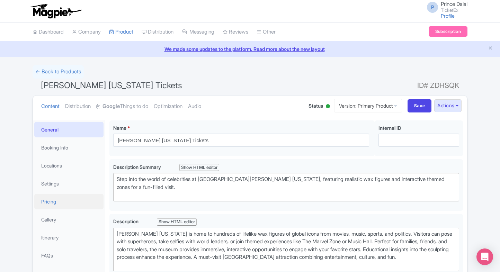
click at [46, 200] on link "Pricing" at bounding box center [68, 202] width 69 height 16
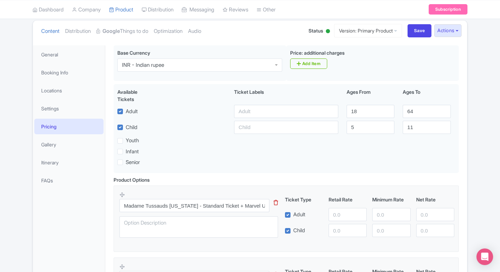
scroll to position [71, 0]
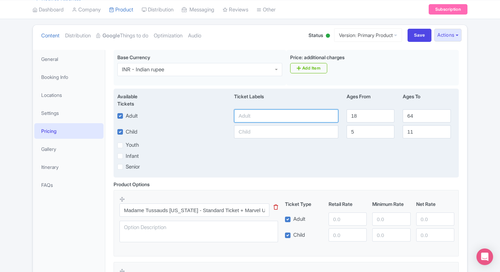
paste input "2589"
click at [244, 110] on input "2589" at bounding box center [286, 115] width 104 height 13
type input "2589"
click at [248, 128] on input "text" at bounding box center [286, 131] width 104 height 13
paste input "2589"
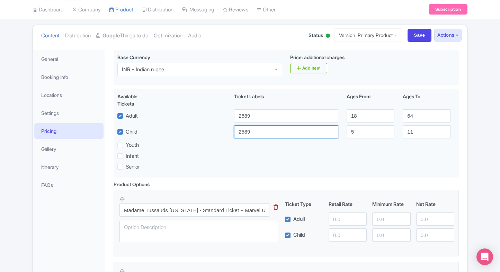
type input "2589"
paste input "2589"
click at [345, 218] on input "2589" at bounding box center [347, 218] width 38 height 13
type input "2589"
click at [337, 243] on div "Madame Tussauds New York - Standard Ticket + Marvel Universe 4D This tip has no…" at bounding box center [285, 221] width 333 height 51
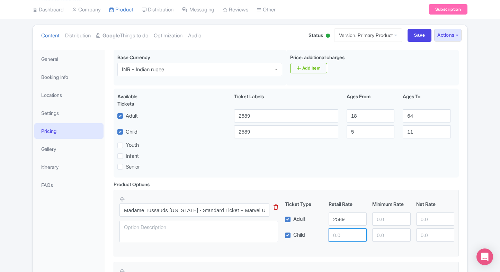
paste input "2589"
click at [346, 235] on input "2589" at bounding box center [347, 234] width 38 height 13
type input "2589"
paste input "2589"
click at [386, 221] on input "2589" at bounding box center [391, 218] width 38 height 13
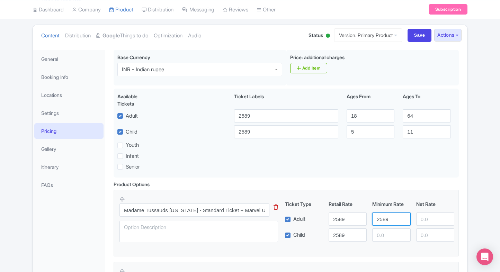
type input "2589"
paste input "2589"
click at [385, 230] on input "2589" at bounding box center [391, 234] width 38 height 13
type input "2589"
paste input "2589"
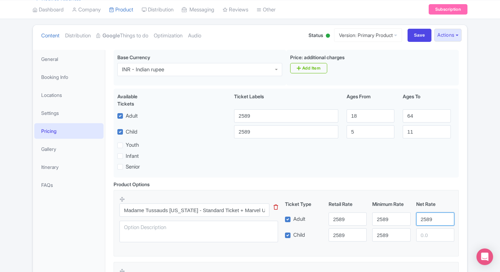
click at [430, 215] on input "2589" at bounding box center [435, 218] width 38 height 13
type input "2589"
paste input "2589"
click at [427, 230] on input "2589" at bounding box center [435, 234] width 38 height 13
type input "2589"
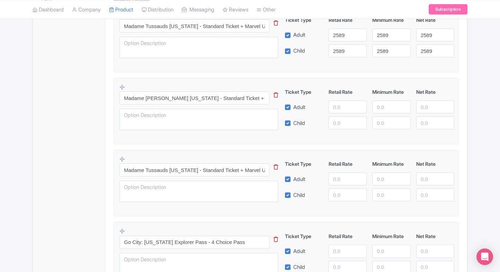
scroll to position [256, 0]
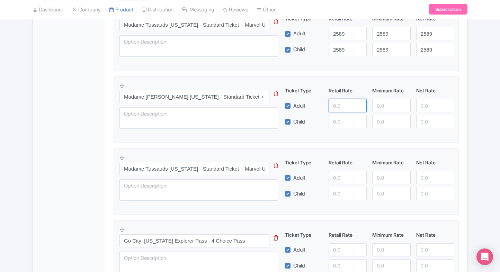
click at [329, 105] on input "number" at bounding box center [347, 105] width 38 height 13
type input "3900"
paste input "3900"
click at [329, 118] on input "3900" at bounding box center [347, 121] width 38 height 13
type input "3900"
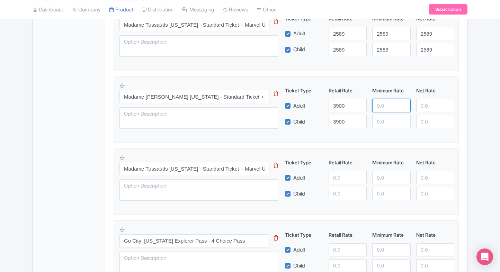
paste input "3900"
click at [381, 111] on input "3900" at bounding box center [391, 105] width 38 height 13
type input "3900"
paste input "3900"
click at [381, 117] on input "3900" at bounding box center [391, 121] width 38 height 13
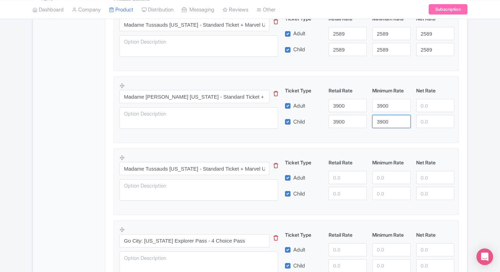
type input "3900"
paste input "3900"
click at [427, 104] on input "3900" at bounding box center [435, 105] width 38 height 13
type input "3900"
paste input "3900"
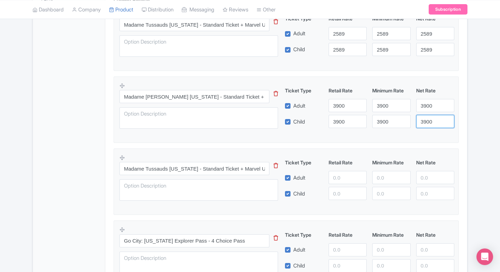
click at [425, 120] on input "3900" at bounding box center [435, 121] width 38 height 13
type input "3900"
click at [379, 148] on fieldset "Madame Tussauds New York - Standard Ticket + Marvel Universe 4D + Carnival Carn…" at bounding box center [286, 181] width 345 height 66
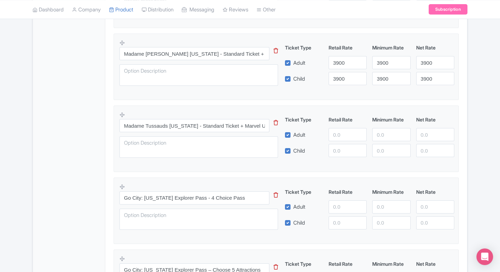
scroll to position [303, 0]
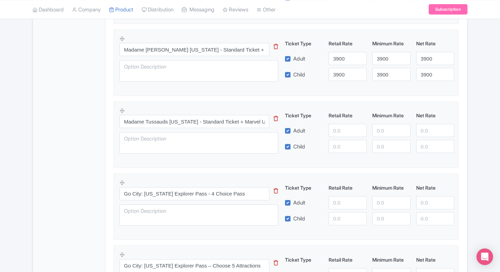
click at [342, 133] on input "number" at bounding box center [347, 130] width 38 height 13
type input "9"
type input "4900"
paste input "4900"
click at [337, 144] on input "4900" at bounding box center [347, 146] width 38 height 13
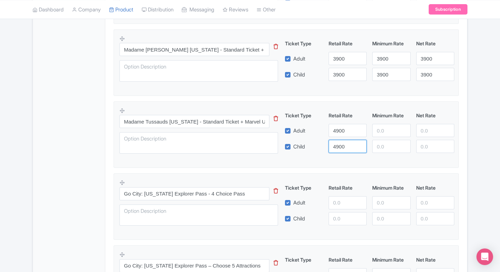
type input "4900"
paste input "4900"
click at [380, 127] on input "4900" at bounding box center [391, 130] width 38 height 13
type input "4900"
paste input "4900"
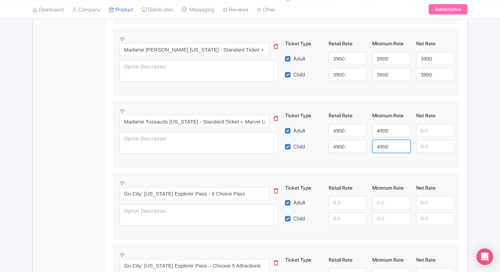
click at [381, 142] on input "4900" at bounding box center [391, 146] width 38 height 13
type input "4900"
click at [425, 128] on input "number" at bounding box center [435, 130] width 38 height 13
paste input "4900"
type input "4900"
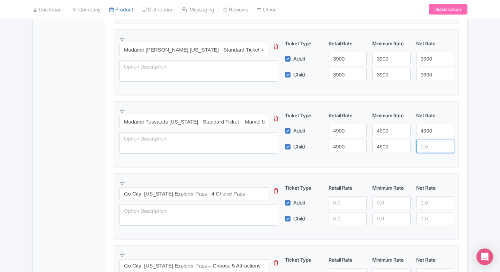
paste input "4900"
click at [424, 143] on input "4900" at bounding box center [435, 146] width 38 height 13
type input "4900"
click at [463, 135] on div "Madame Tussauds New York Tickets Name * i Madame Tussauds New York Tickets Your…" at bounding box center [286, 86] width 362 height 546
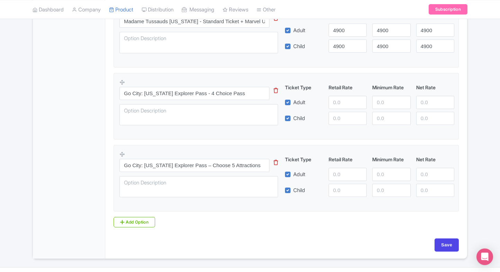
scroll to position [404, 0]
click at [339, 106] on input "number" at bounding box center [347, 102] width 38 height 13
type input "11600"
paste input "11600"
click at [337, 115] on input "11600" at bounding box center [347, 117] width 38 height 13
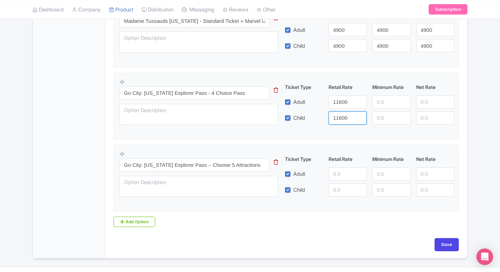
type input "11600"
paste input "11600"
click at [384, 96] on input "11600" at bounding box center [391, 102] width 38 height 13
type input "11600"
paste input "11600"
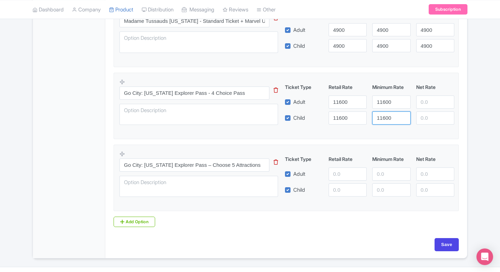
click at [382, 114] on input "11600" at bounding box center [391, 117] width 38 height 13
type input "11600"
paste input "11600"
click at [430, 102] on input "11600" at bounding box center [435, 102] width 38 height 13
type input "11600"
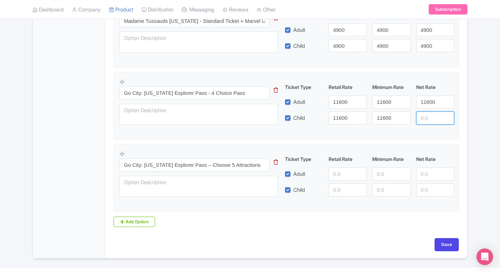
click at [428, 121] on input "number" at bounding box center [435, 117] width 38 height 13
paste input "11600"
type input "11600"
click at [461, 129] on div "Product Options i Madame Tussauds New York - Standard Ticket + Marvel Universe …" at bounding box center [285, 37] width 353 height 380
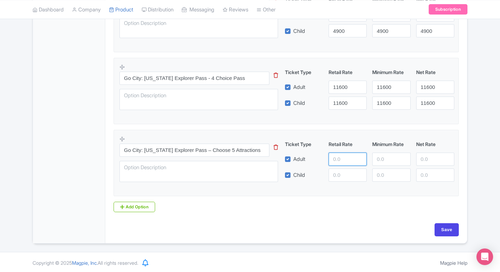
click at [330, 159] on input "number" at bounding box center [347, 159] width 38 height 13
type input "13500"
paste input "13500"
click at [330, 175] on input "13500" at bounding box center [347, 175] width 38 height 13
type input "13500"
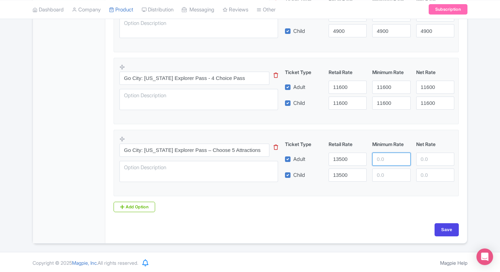
paste input "13500"
click at [389, 156] on input "13500" at bounding box center [391, 159] width 38 height 13
type input "13500"
paste input "13500"
click at [383, 173] on input "13500" at bounding box center [391, 175] width 38 height 13
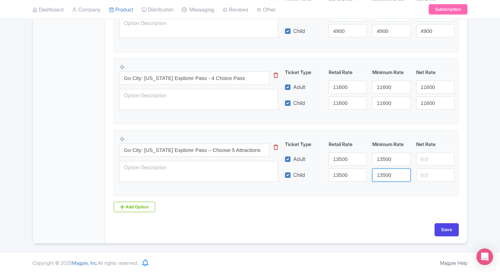
type input "13500"
paste input "13500"
click at [426, 160] on input "13500" at bounding box center [435, 159] width 38 height 13
type input "13500"
paste input "13500"
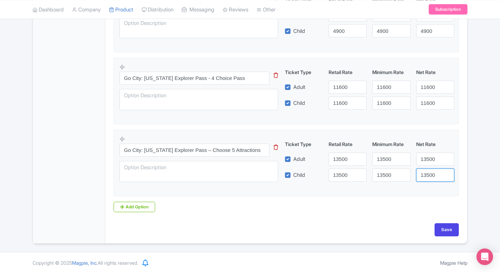
click at [424, 173] on input "13500" at bounding box center [435, 175] width 38 height 13
type input "13500"
click at [440, 239] on div "Save" at bounding box center [285, 233] width 353 height 20
click at [449, 226] on input "Save" at bounding box center [446, 229] width 24 height 13
type input "Saving..."
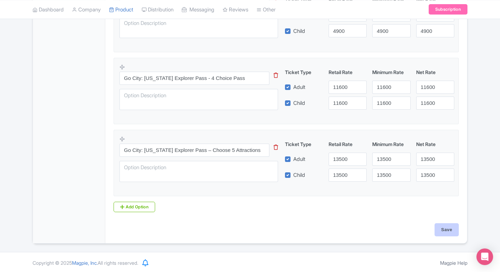
type input "Saving..."
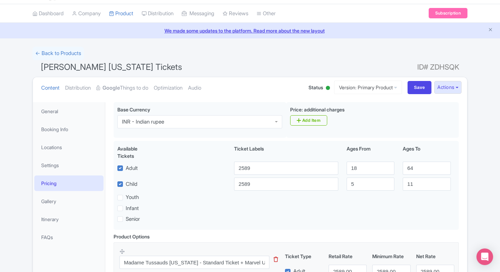
scroll to position [6, 0]
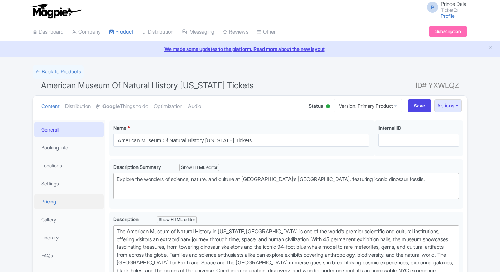
click at [50, 198] on link "Pricing" at bounding box center [68, 202] width 69 height 16
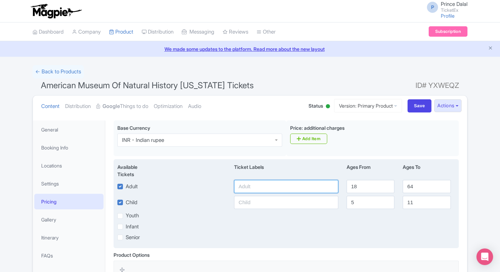
click at [244, 187] on input "text" at bounding box center [286, 186] width 104 height 13
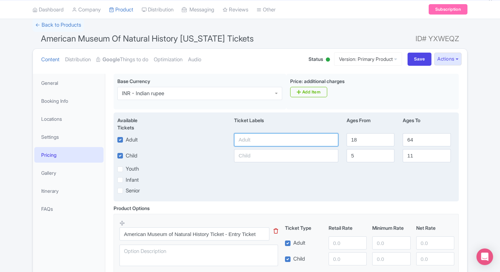
scroll to position [47, 0]
type input "1920"
click at [249, 152] on input "text" at bounding box center [286, 155] width 104 height 13
paste input "1920"
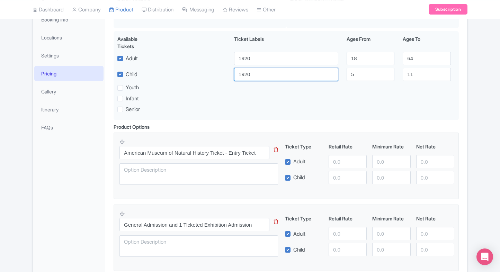
scroll to position [131, 0]
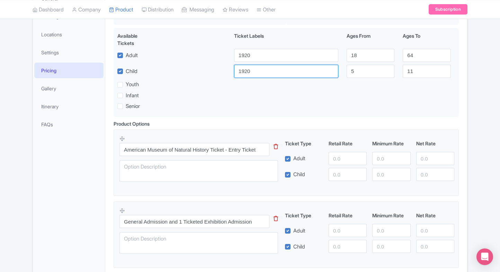
type input "1920"
click at [343, 159] on input "number" at bounding box center [347, 158] width 38 height 13
paste input "1920"
type input "1920"
click at [336, 175] on input "number" at bounding box center [347, 174] width 38 height 13
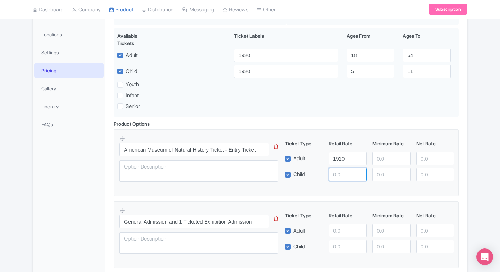
paste input "1920"
type input "1920"
click at [389, 154] on input "number" at bounding box center [391, 158] width 38 height 13
paste input "1920"
type input "1920"
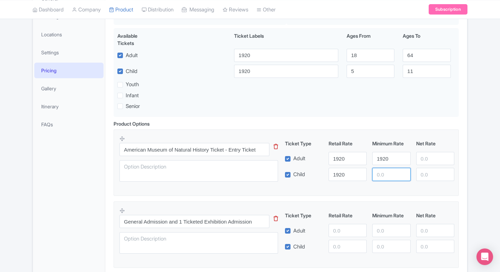
click at [389, 168] on input "number" at bounding box center [391, 174] width 38 height 13
paste input "1920"
type input "1920"
paste input "1920"
click at [431, 155] on input "1920" at bounding box center [435, 158] width 38 height 13
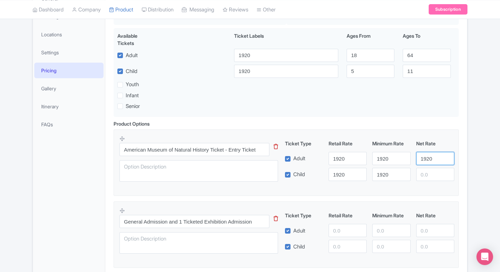
type input "1920"
click at [428, 170] on input "number" at bounding box center [435, 174] width 38 height 13
paste input "1920"
type input "1920"
click at [461, 162] on div "Product Options i American Museum of Natural History Ticket - Entry Ticket This…" at bounding box center [285, 238] width 353 height 236
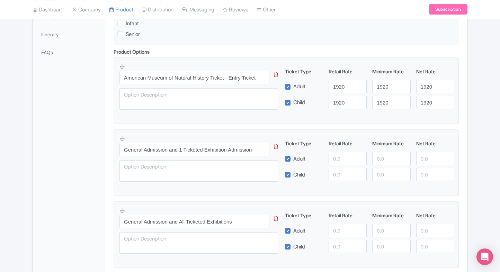
scroll to position [242, 0]
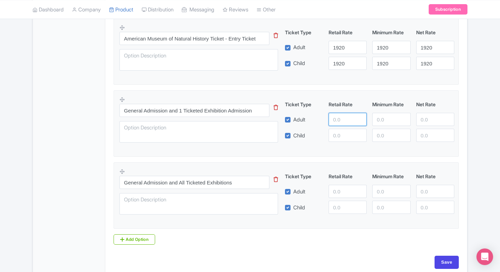
click at [334, 123] on input "number" at bounding box center [347, 119] width 38 height 13
type input "3800"
paste input "3800"
click at [335, 138] on input "3800" at bounding box center [347, 135] width 38 height 13
type input "3800"
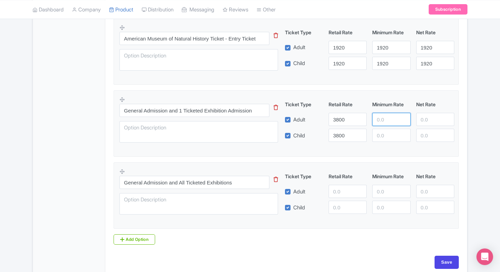
paste input "3800"
click at [379, 123] on input "3800" at bounding box center [391, 119] width 38 height 13
type input "3800"
paste input "3800"
click at [383, 132] on input "3800" at bounding box center [391, 135] width 38 height 13
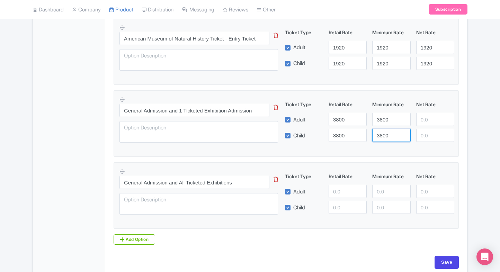
type input "3800"
paste input "3800"
drag, startPoint x: 422, startPoint y: 121, endPoint x: 424, endPoint y: 133, distance: 11.3
click at [424, 133] on div "Ticket Type Retail Rate Minimum Rate Net Rate Adult 3800 3800 3800 Child 3800 3…" at bounding box center [369, 121] width 167 height 41
type input "3800"
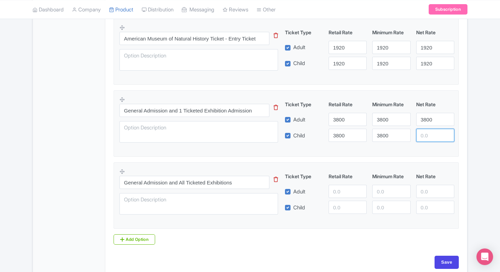
paste input "3800"
click at [424, 133] on input "3800" at bounding box center [435, 135] width 38 height 13
type input "3800"
click at [337, 183] on div "Ticket Type Retail Rate Minimum Rate Net Rate Adult Child This tip has not data…" at bounding box center [369, 193] width 167 height 41
click at [336, 187] on input "number" at bounding box center [347, 191] width 38 height 13
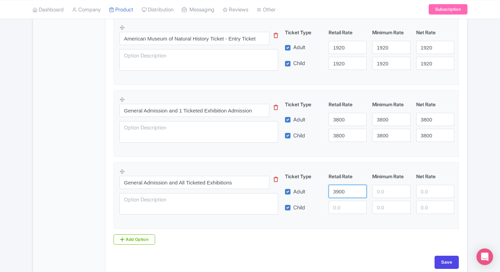
type input "3900"
paste input "3900"
click at [336, 201] on input "3900" at bounding box center [347, 207] width 38 height 13
type input "3900"
paste input "3900"
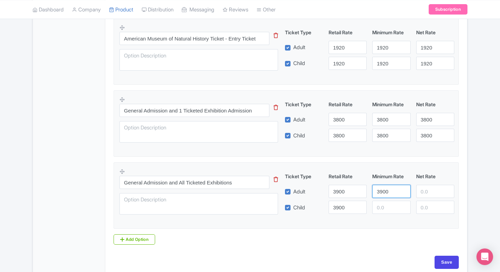
drag, startPoint x: 374, startPoint y: 189, endPoint x: 386, endPoint y: 206, distance: 21.0
click at [386, 206] on div "Ticket Type Retail Rate Minimum Rate Net Rate Adult 3900 3900 Child 3900 This t…" at bounding box center [369, 193] width 167 height 41
type input "3900"
paste input "3900"
drag, startPoint x: 386, startPoint y: 206, endPoint x: 423, endPoint y: 196, distance: 38.1
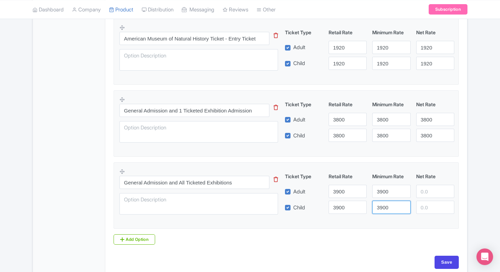
click at [423, 196] on div "Ticket Type Retail Rate Minimum Rate Net Rate Adult 3900 3900 Child 3900 3900 T…" at bounding box center [369, 193] width 167 height 41
type input "3900"
paste input "3900"
drag, startPoint x: 423, startPoint y: 196, endPoint x: 425, endPoint y: 207, distance: 11.9
click at [425, 207] on div "Ticket Type Retail Rate Minimum Rate Net Rate Adult 3900 3900 3900 Child 3900 3…" at bounding box center [369, 193] width 167 height 41
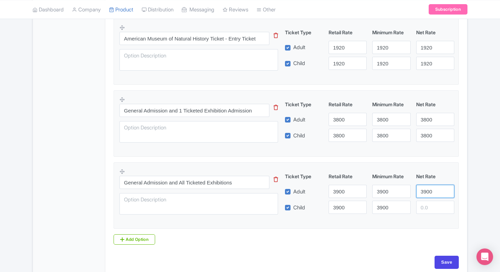
type input "3900"
paste input "3900"
click at [425, 207] on input "3900" at bounding box center [435, 207] width 38 height 13
type input "3900"
click at [474, 200] on div "← Back to Products American Museum Of Natural History New York Tickets ID# YXWE…" at bounding box center [250, 49] width 500 height 453
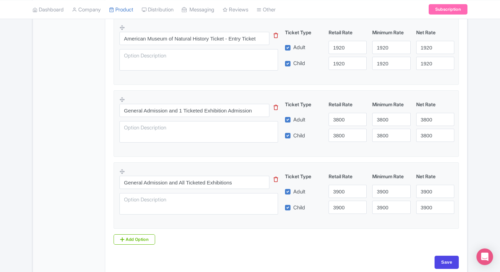
scroll to position [275, 0]
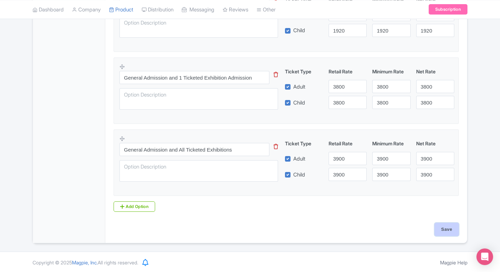
click at [450, 227] on input "Save" at bounding box center [446, 229] width 24 height 13
type input "Saving..."
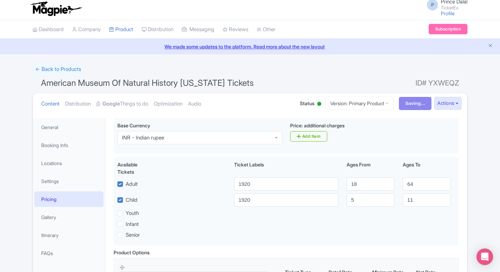
scroll to position [0, 0]
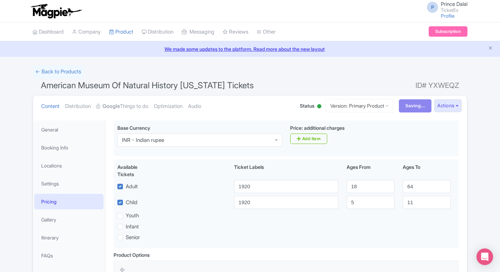
click at [0, 117] on html "P Prince Dalal TicketEx Profile Users Settings Sign out Dashboard Company Produ…" at bounding box center [250, 136] width 500 height 272
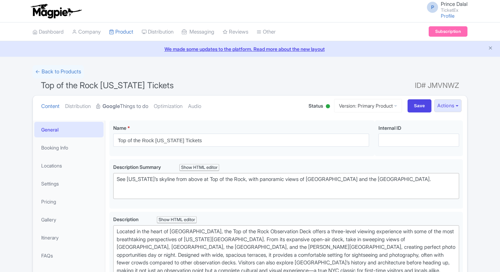
click at [120, 104] on strong "Google" at bounding box center [110, 106] width 17 height 8
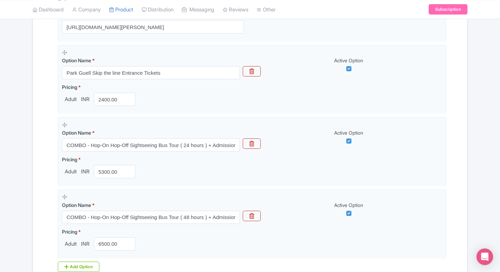
scroll to position [203, 0]
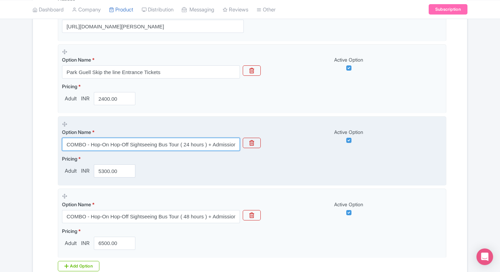
click at [108, 147] on input "COMBO - Hop-On Hop-Off Sightseeing Bus Tour ( 24 hours ) + Admission tickets of…" at bounding box center [151, 144] width 178 height 13
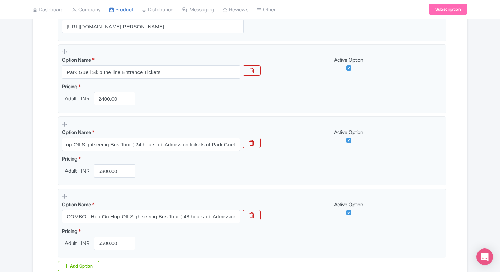
scroll to position [0, 0]
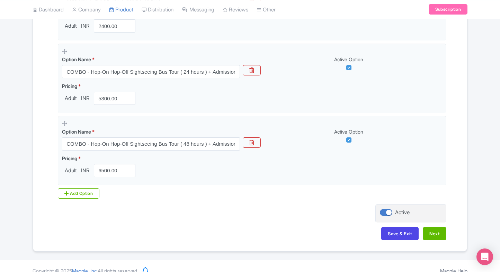
scroll to position [284, 0]
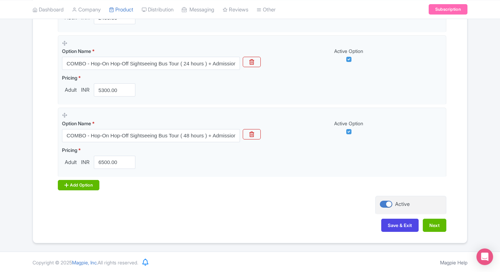
click at [79, 186] on div "Add Option" at bounding box center [79, 185] width 42 height 10
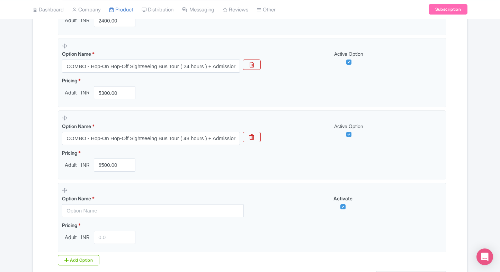
scroll to position [283, 0]
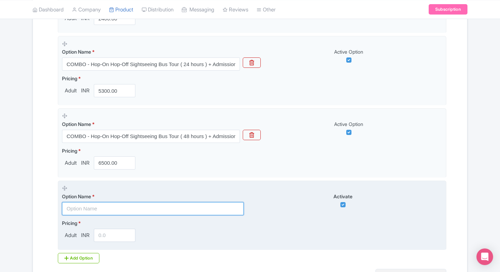
paste input "Park Guell with Guided Tour tickets ( Multi language )"
click at [108, 208] on input "Park Guell with Guided Tour tickets ( Multi language )" at bounding box center [153, 208] width 182 height 13
type input "Park Guell with Guided Tour tickets ( Multi language )"
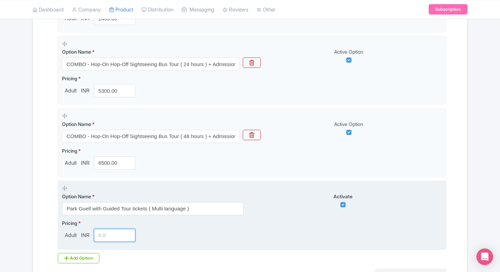
click at [107, 239] on input "number" at bounding box center [115, 235] width 42 height 13
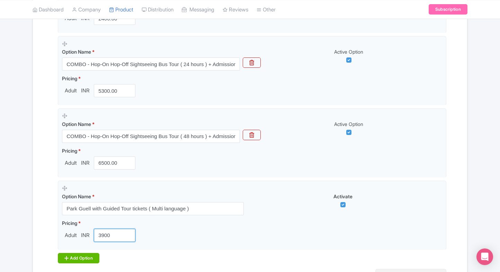
type input "3900"
click at [78, 253] on div "Add Option" at bounding box center [79, 258] width 42 height 10
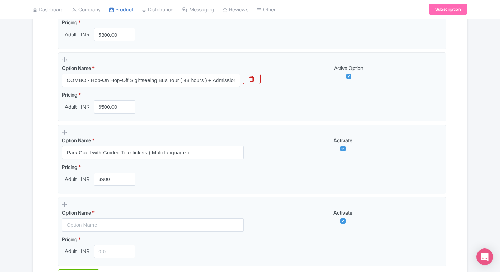
scroll to position [341, 0]
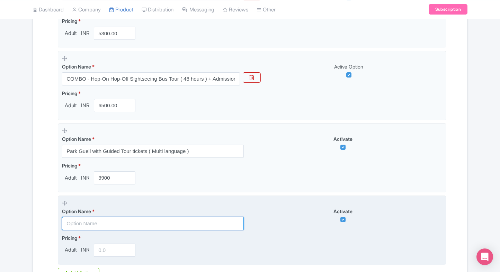
click at [67, 222] on input "text" at bounding box center [153, 223] width 182 height 13
paste input "Park Guell with [GEOGRAPHIC_DATA] Entry tickets"
type input "Park Guell with [GEOGRAPHIC_DATA] Entry tickets"
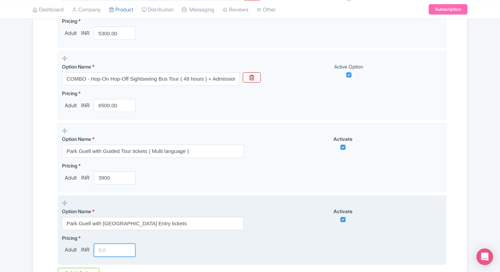
click at [103, 249] on input "number" at bounding box center [115, 250] width 42 height 13
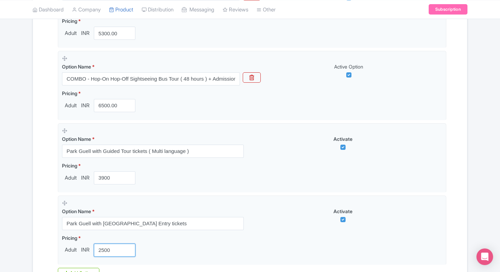
type input "2500"
click at [14, 161] on div "← Back to Products Park Güell [GEOGRAPHIC_DATA] ID# DZEFTK Content Distribution…" at bounding box center [250, 28] width 500 height 607
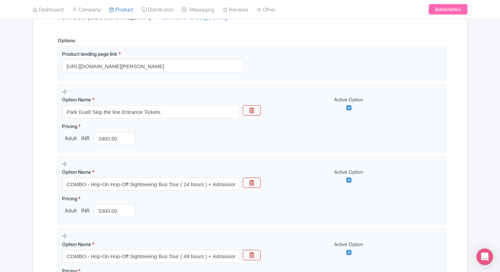
scroll to position [193, 0]
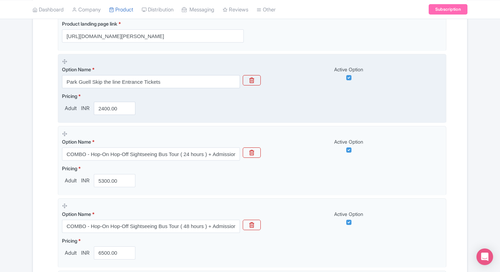
click at [112, 116] on fieldset "Option Name * Park Guell Skip the line Entrance Tickets Active Option Pricing *…" at bounding box center [252, 89] width 388 height 70
click at [105, 108] on input "2400.00" at bounding box center [115, 108] width 42 height 13
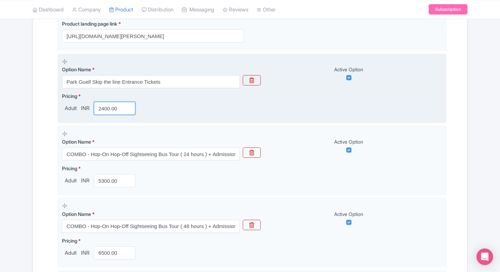
click at [105, 108] on input "2400.00" at bounding box center [115, 108] width 42 height 13
paste input "1759"
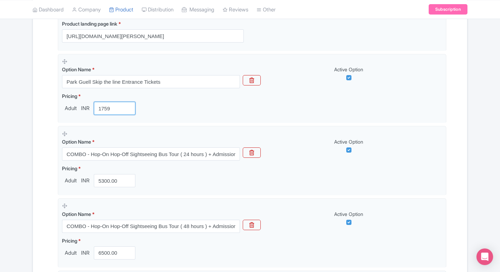
type input "1759"
click at [23, 130] on div "← Back to Products Park Güell Barcelona ID# DZEFTK Content Distribution Google …" at bounding box center [250, 175] width 500 height 607
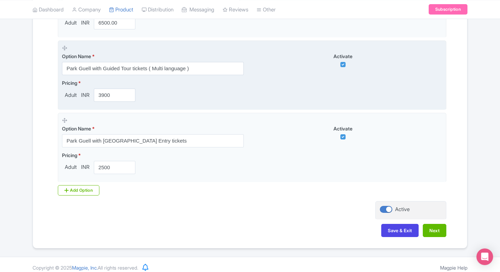
scroll to position [428, 0]
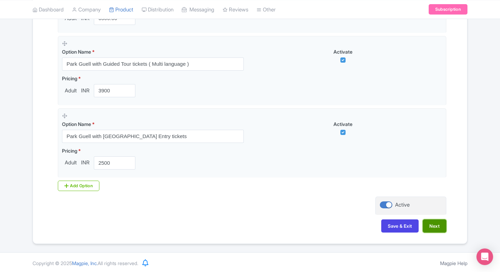
click at [438, 225] on button "Next" at bounding box center [435, 225] width 24 height 13
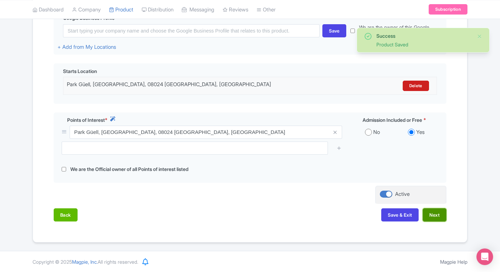
click at [435, 210] on button "Next" at bounding box center [435, 214] width 24 height 13
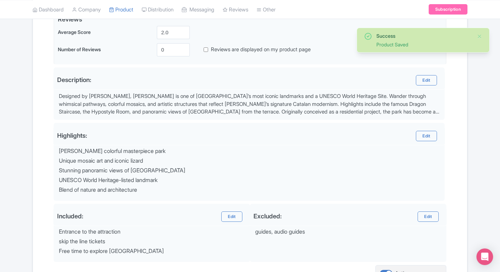
scroll to position [247, 0]
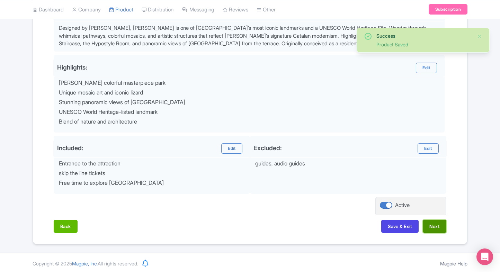
click at [431, 225] on button "Next" at bounding box center [435, 226] width 24 height 13
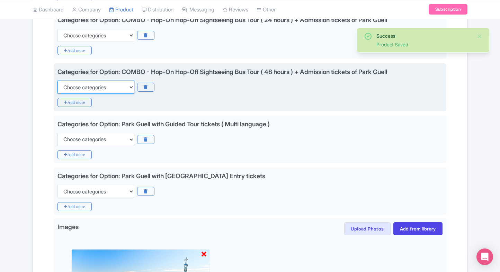
click at [108, 88] on select "Choose categories Adults Only Animals Audio Guide Beaches Bike Tours Boat Tours…" at bounding box center [95, 87] width 77 height 13
select select "family-friendly"
click at [57, 81] on select "Choose categories Adults Only Animals Audio Guide Beaches Bike Tours Boat Tours…" at bounding box center [95, 87] width 77 height 13
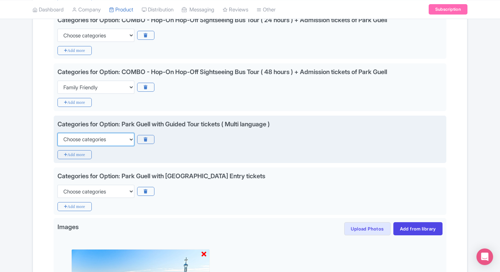
click at [99, 143] on select "Choose categories Adults Only Animals Audio Guide Beaches Bike Tours Boat Tours…" at bounding box center [95, 139] width 77 height 13
select select "family-friendly"
click at [57, 133] on select "Choose categories Adults Only Animals Audio Guide Beaches Bike Tours Boat Tours…" at bounding box center [95, 139] width 77 height 13
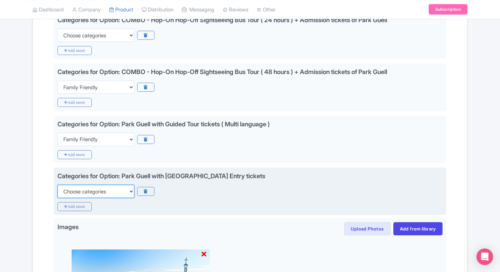
click at [93, 187] on select "Choose categories Adults Only Animals Audio Guide Beaches Bike Tours Boat Tours…" at bounding box center [95, 191] width 77 height 13
select select "family-friendly"
click at [57, 185] on select "Choose categories Adults Only Animals Audio Guide Beaches Bike Tours Boat Tours…" at bounding box center [95, 191] width 77 height 13
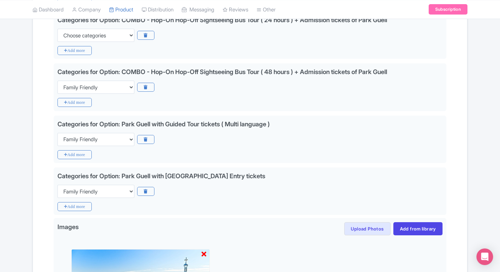
click at [30, 157] on div "Success Product Saved ← Back to Products Park Güell Barcelona ID# DZEFTK Conten…" at bounding box center [249, 111] width 443 height 586
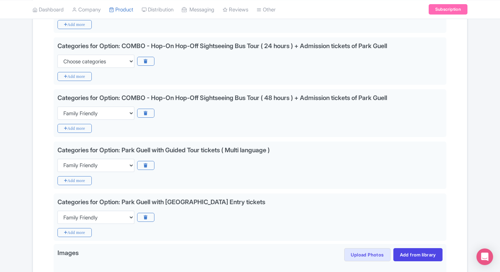
scroll to position [219, 0]
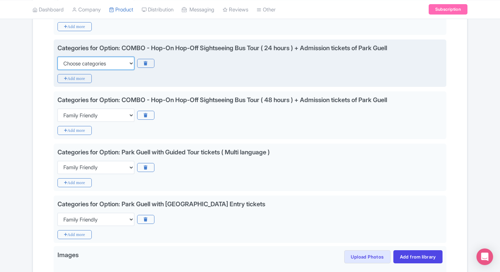
click at [96, 59] on select "Choose categories Adults Only Animals Audio Guide Beaches Bike Tours Boat Tours…" at bounding box center [95, 63] width 77 height 13
select select "family-friendly"
click at [57, 57] on select "Choose categories Adults Only Animals Audio Guide Beaches Bike Tours Boat Tours…" at bounding box center [95, 63] width 77 height 13
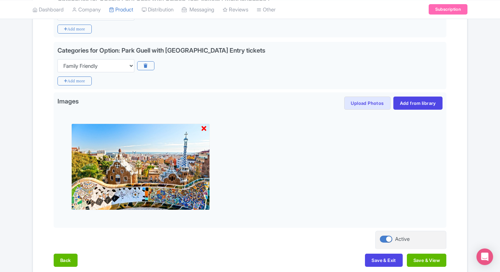
scroll to position [406, 0]
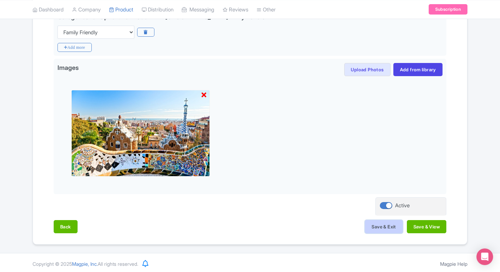
click at [378, 220] on button "Save & Exit" at bounding box center [383, 226] width 37 height 13
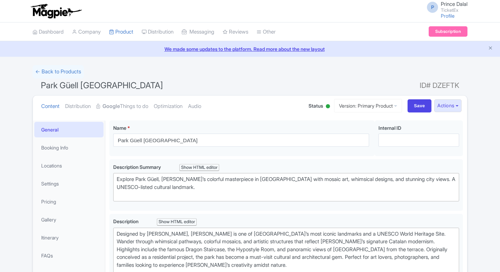
click at [55, 193] on li "Pricing" at bounding box center [69, 201] width 72 height 18
click at [48, 202] on link "Pricing" at bounding box center [68, 202] width 69 height 16
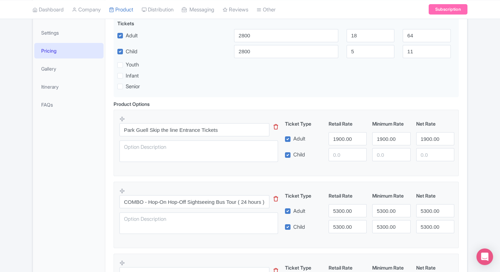
scroll to position [153, 0]
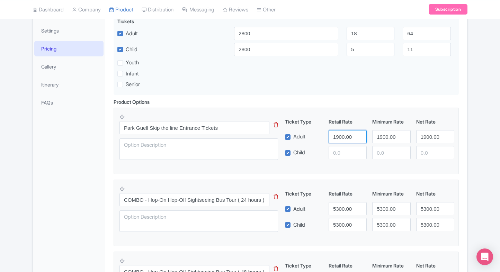
click at [338, 138] on input "1900.00" at bounding box center [347, 136] width 38 height 13
paste input "759"
drag, startPoint x: 364, startPoint y: 137, endPoint x: 375, endPoint y: 138, distance: 11.8
click at [375, 138] on div "Adult 1759 1900.00 1900.00" at bounding box center [369, 136] width 175 height 13
type input "1759"
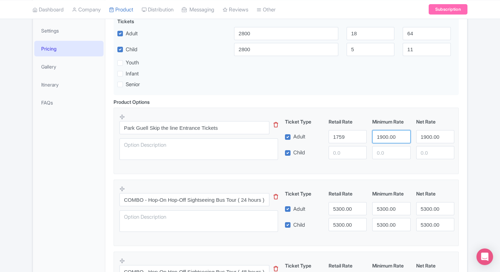
click at [375, 138] on input "1900.00" at bounding box center [391, 136] width 38 height 13
paste input "759"
type input "1759"
click at [347, 154] on input "number" at bounding box center [347, 152] width 38 height 13
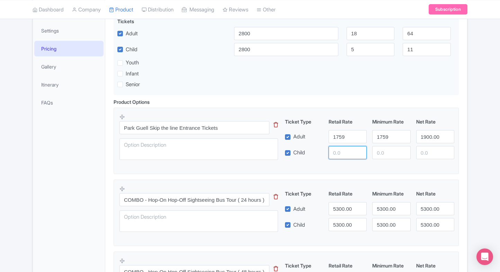
paste input "1759"
click at [347, 154] on input "1759" at bounding box center [347, 152] width 38 height 13
type input "1759"
drag, startPoint x: 369, startPoint y: 155, endPoint x: 379, endPoint y: 153, distance: 10.6
click at [379, 153] on div "Child 1759" at bounding box center [369, 152] width 175 height 13
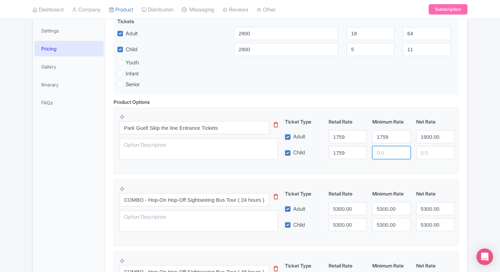
paste input "1759"
click at [379, 153] on input "1759" at bounding box center [391, 152] width 38 height 13
type input "1759"
click at [440, 141] on input "1900.00" at bounding box center [435, 136] width 38 height 13
paste input "1759"
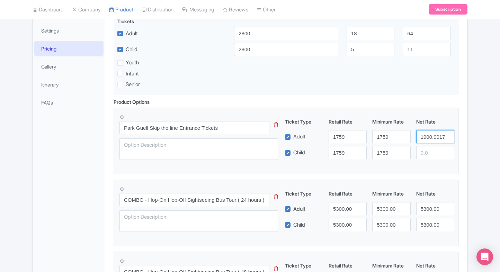
click at [440, 141] on input "1900.001759" at bounding box center [435, 136] width 38 height 13
type input "1900.001759"
click at [431, 150] on input "number" at bounding box center [435, 152] width 38 height 13
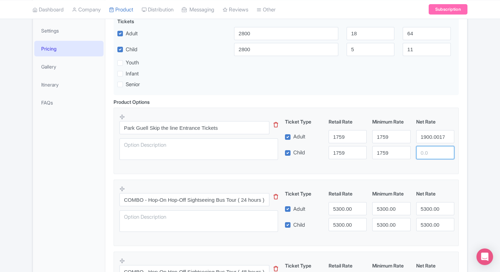
paste input "1759"
click at [431, 150] on input "1759" at bounding box center [435, 152] width 38 height 13
type input "1759"
click at [431, 133] on input "1900.001759" at bounding box center [435, 136] width 38 height 13
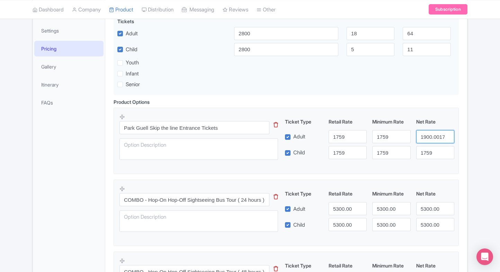
paste input "number"
click at [431, 133] on input "1759" at bounding box center [435, 136] width 38 height 13
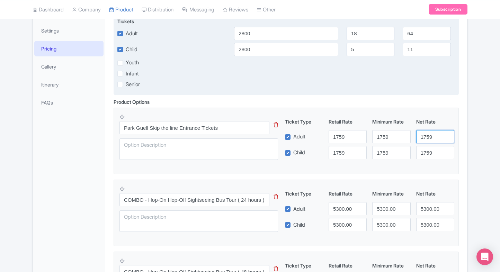
type input "1759"
click at [237, 33] on input "2800" at bounding box center [286, 33] width 104 height 13
paste input "1759"
drag, startPoint x: 237, startPoint y: 33, endPoint x: 247, endPoint y: 43, distance: 14.2
click at [247, 43] on div "Available Tickets i Ticket Labels Ages From Ages To Adult 1759 18 64 Child 2800…" at bounding box center [286, 50] width 345 height 89
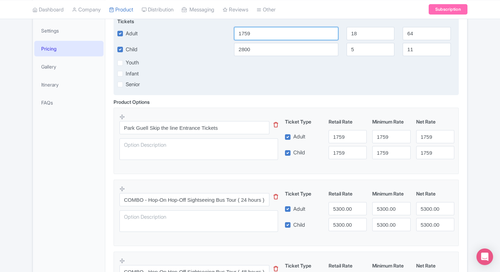
type input "1759"
click at [247, 43] on input "2800" at bounding box center [286, 49] width 104 height 13
paste input "1759"
click at [247, 43] on input "1759" at bounding box center [286, 49] width 104 height 13
type input "1759"
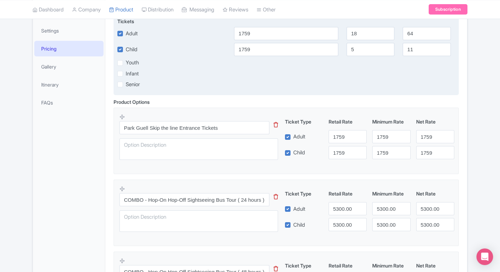
click at [224, 60] on div "Youth" at bounding box center [173, 63] width 112 height 8
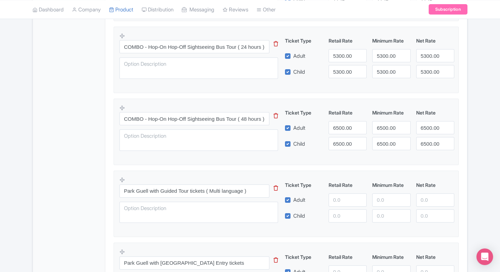
scroll to position [308, 0]
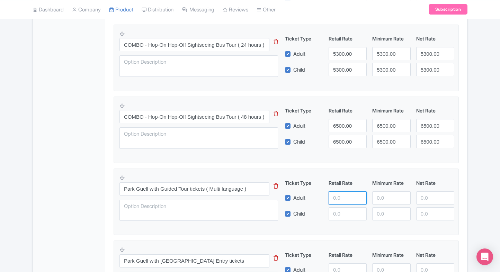
click at [336, 198] on input "number" at bounding box center [347, 197] width 38 height 13
type input "3900"
paste input "3900"
click at [334, 217] on input "3900" at bounding box center [347, 213] width 38 height 13
type input "3900"
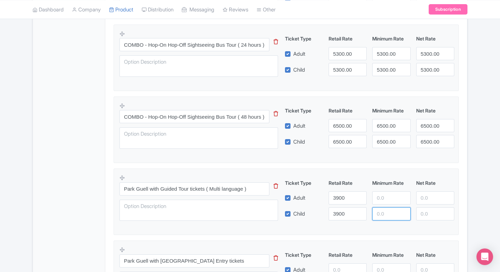
paste input "3900"
drag, startPoint x: 383, startPoint y: 206, endPoint x: 389, endPoint y: 193, distance: 14.3
click at [389, 193] on div "Ticket Type Retail Rate Minimum Rate Net Rate Adult 3900 Child 3900 3900 This t…" at bounding box center [369, 199] width 167 height 41
paste input "3900"
type input "39003900"
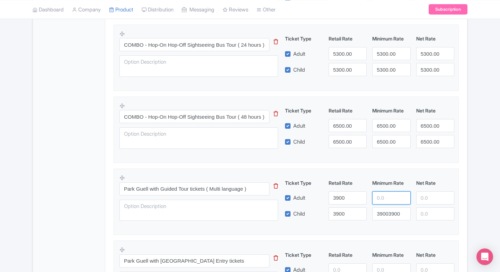
drag, startPoint x: 389, startPoint y: 193, endPoint x: 432, endPoint y: 202, distance: 43.8
click at [432, 202] on div "Adult 3900" at bounding box center [369, 197] width 175 height 13
paste input "3900"
click at [432, 202] on input "3900" at bounding box center [435, 197] width 38 height 13
type input "3900"
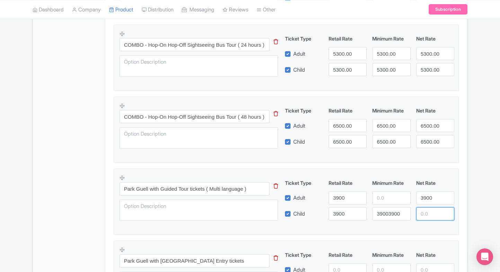
paste input "3900"
drag, startPoint x: 429, startPoint y: 210, endPoint x: 390, endPoint y: 197, distance: 41.1
click at [390, 197] on div "Ticket Type Retail Rate Minimum Rate Net Rate Adult 3900 3900 Child 3900 390039…" at bounding box center [369, 199] width 167 height 41
paste input "3900"
type input "39003900"
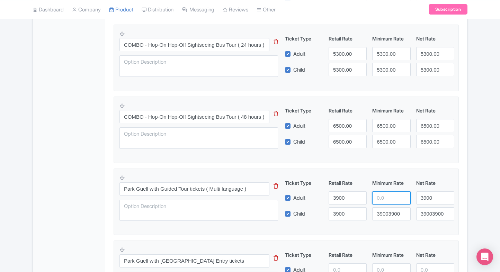
drag, startPoint x: 390, startPoint y: 197, endPoint x: 387, endPoint y: 203, distance: 7.0
click at [387, 203] on input "number" at bounding box center [391, 197] width 38 height 13
paste input "3900"
type input "3900"
click at [386, 206] on div "Ticket Type Retail Rate Minimum Rate Net Rate Adult 3900 3900 3900 Child 3900 3…" at bounding box center [369, 199] width 167 height 41
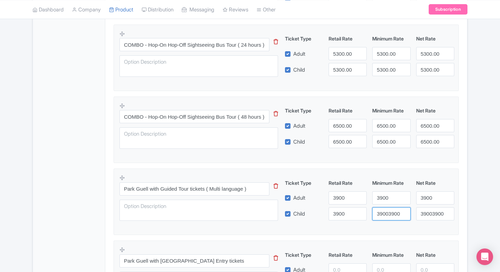
click at [386, 207] on input "39003900" at bounding box center [391, 213] width 38 height 13
paste input "number"
type input "3900"
click at [420, 213] on input "39003900" at bounding box center [435, 213] width 38 height 13
paste input "number"
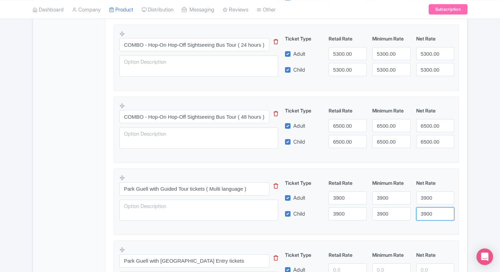
type input "3900"
click at [470, 196] on div "← Back to Products Park Güell Barcelona ID# DZEFTK Content Distribution Google …" at bounding box center [249, 55] width 443 height 597
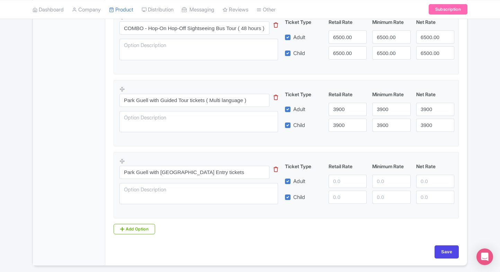
scroll to position [401, 0]
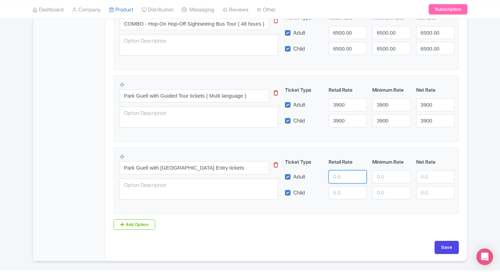
click at [342, 177] on input "number" at bounding box center [347, 176] width 38 height 13
type input "2500"
paste input "2500"
click at [338, 187] on input "2500" at bounding box center [347, 192] width 38 height 13
type input "2500"
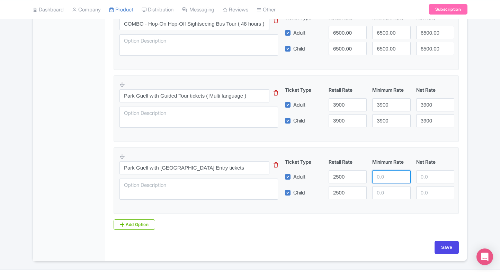
paste input "2500"
click at [375, 176] on input "2500" at bounding box center [391, 176] width 38 height 13
type input "2500"
paste input "2500"
click at [382, 187] on input "2500" at bounding box center [391, 192] width 38 height 13
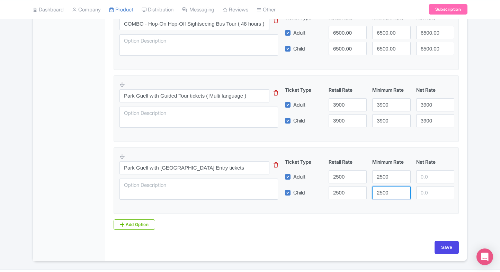
type input "2500"
click at [414, 180] on div at bounding box center [435, 176] width 44 height 13
paste input "2500"
drag, startPoint x: 422, startPoint y: 177, endPoint x: 423, endPoint y: 192, distance: 15.2
click at [423, 192] on div "Ticket Type Retail Rate Minimum Rate Net Rate Adult 2500 2500 2500 Child 2500 2…" at bounding box center [369, 178] width 167 height 41
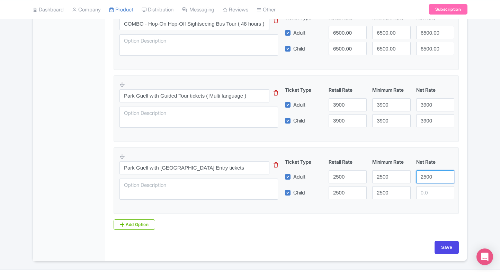
type input "2500"
paste input "2500"
click at [423, 192] on input "2500" at bounding box center [435, 192] width 38 height 13
type input "2500"
click at [437, 248] on input "Save" at bounding box center [446, 247] width 24 height 13
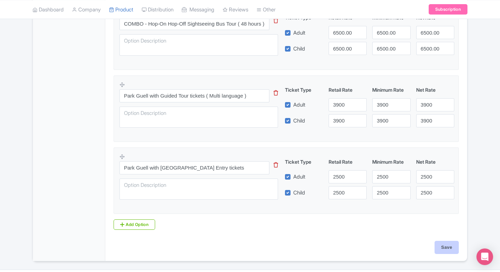
type input "Saving..."
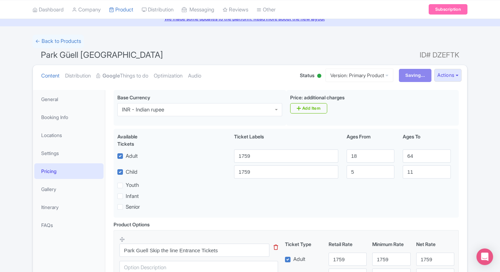
scroll to position [30, 0]
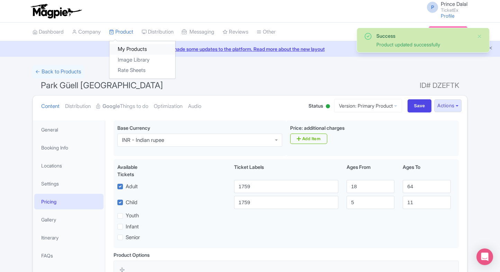
click at [123, 44] on div "My Products Image Library Rate Sheets" at bounding box center [142, 60] width 66 height 38
click at [123, 44] on link "My Products" at bounding box center [142, 49] width 66 height 11
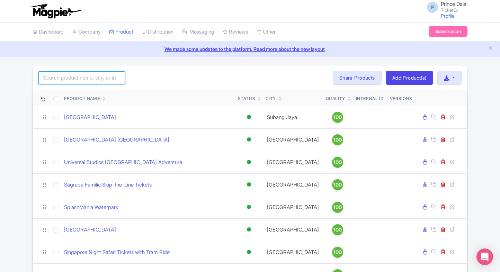
click at [76, 82] on input "search" at bounding box center [81, 77] width 87 height 13
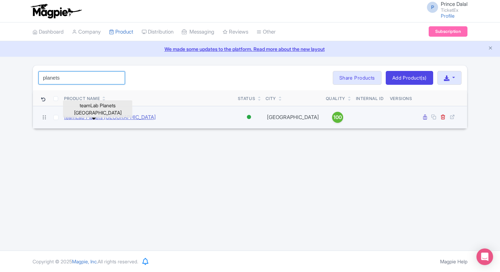
type input "planets"
click at [83, 116] on link "teamLab Planets [GEOGRAPHIC_DATA]" at bounding box center [110, 118] width 92 height 8
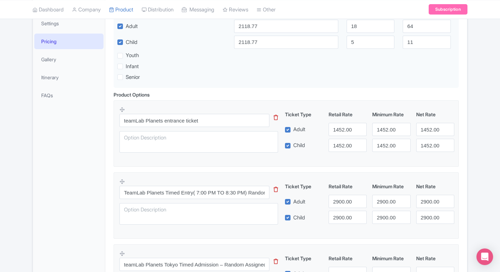
scroll to position [163, 0]
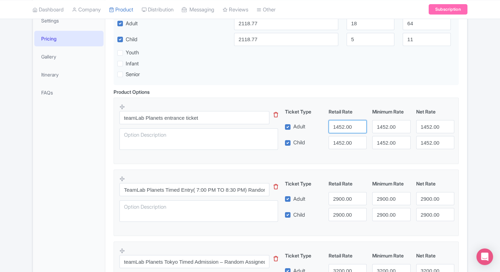
click at [337, 123] on input "1452.00" at bounding box center [347, 126] width 38 height 13
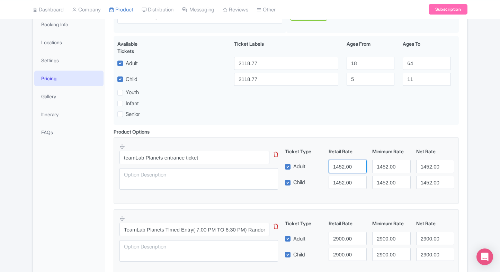
scroll to position [117, 0]
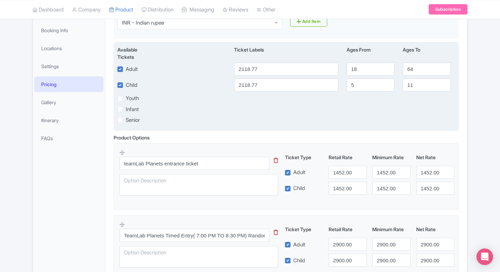
click at [274, 75] on div "Available Tickets i Ticket Labels Ages From Ages To Adult 2118.77 18 64 Child 2…" at bounding box center [286, 86] width 345 height 89
click at [280, 71] on input "2118.77" at bounding box center [286, 69] width 104 height 13
paste input "1452.00"
type input "1452.00"
click at [267, 81] on input "2118.77" at bounding box center [286, 85] width 104 height 13
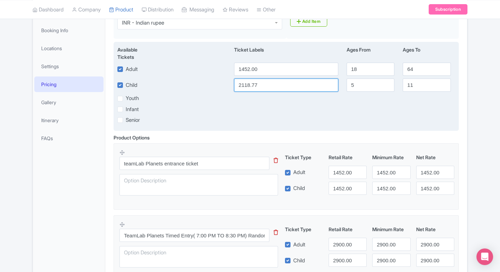
click at [267, 81] on input "2118.77" at bounding box center [286, 85] width 104 height 13
paste input "1452.00"
click at [267, 81] on input "2118.77" at bounding box center [286, 85] width 104 height 13
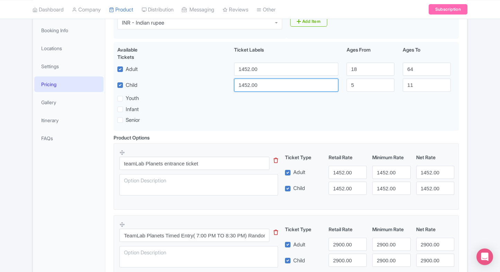
type input "1452.00"
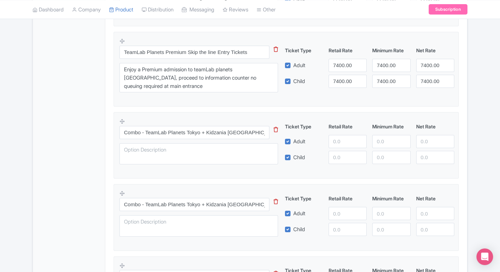
scroll to position [679, 0]
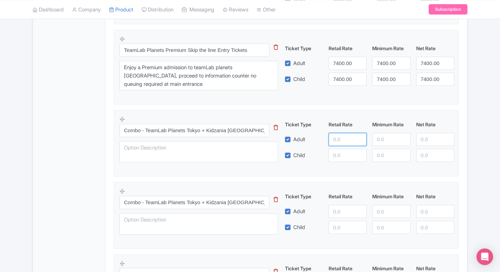
click at [343, 136] on input "number" at bounding box center [347, 139] width 38 height 13
type input "6000"
paste input "6000"
click at [339, 156] on input "number" at bounding box center [347, 155] width 38 height 13
type input "6000"
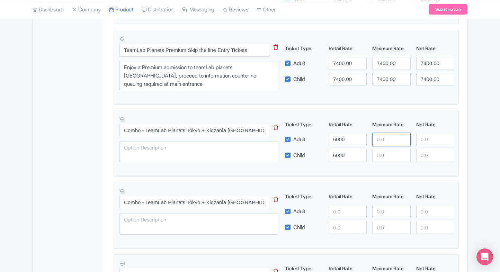
paste input "6000"
click at [382, 139] on input "6000" at bounding box center [391, 139] width 38 height 13
type input "6000"
paste input "6000"
drag, startPoint x: 385, startPoint y: 151, endPoint x: 418, endPoint y: 139, distance: 35.0
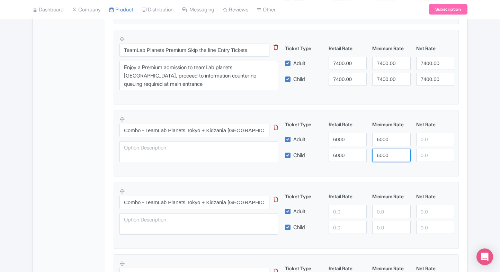
click at [418, 139] on div "Ticket Type Retail Rate Minimum Rate Net Rate Adult 6000 6000 Child 6000 6000 T…" at bounding box center [369, 141] width 167 height 41
type input "6000"
paste input "6000"
click at [418, 139] on input "6000" at bounding box center [435, 139] width 38 height 13
type input "6000"
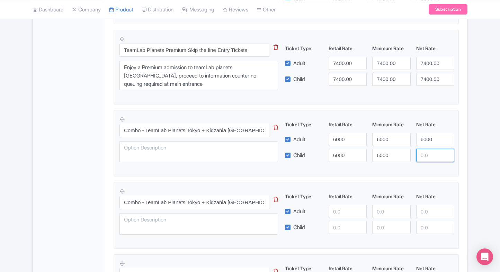
paste input "6000"
click at [424, 149] on input "6000" at bounding box center [435, 155] width 38 height 13
type input "6000"
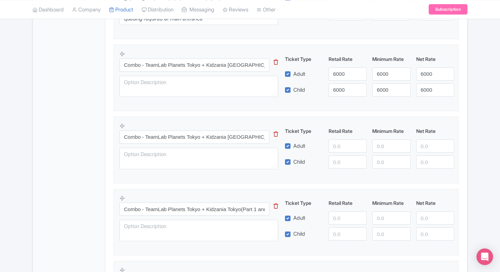
scroll to position [756, 0]
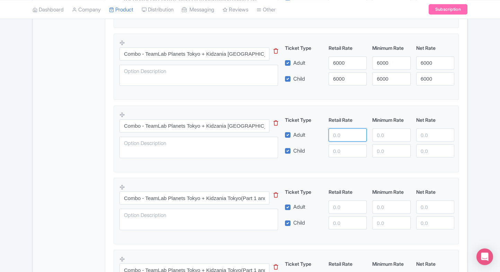
click at [343, 134] on input "number" at bounding box center [347, 134] width 38 height 13
type input "5200"
paste input "5200"
click at [345, 146] on input "5200" at bounding box center [347, 150] width 38 height 13
type input "5200"
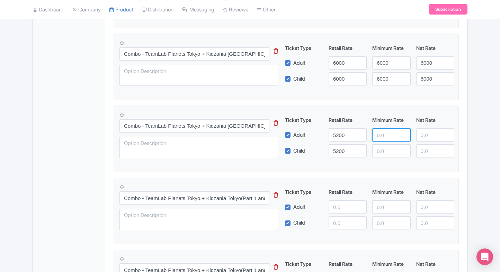
paste input "5200"
click at [380, 138] on input "5200" at bounding box center [391, 134] width 38 height 13
type input "5200"
paste input "5200"
drag, startPoint x: 382, startPoint y: 147, endPoint x: 423, endPoint y: 137, distance: 42.1
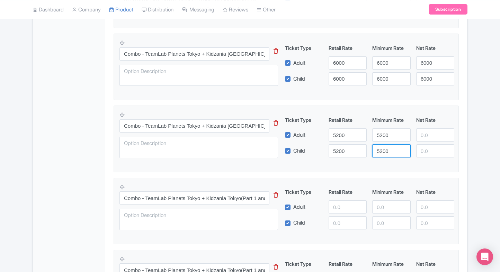
click at [423, 137] on div "Ticket Type Retail Rate Minimum Rate Net Rate Adult 5200 5200 Child 5200 5200 T…" at bounding box center [369, 136] width 167 height 41
type input "5200"
paste input "5200"
click at [423, 137] on input "5200" at bounding box center [435, 134] width 38 height 13
type input "5200"
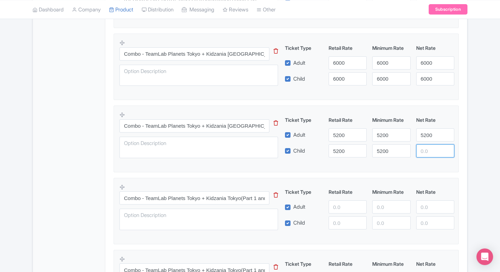
paste input "5200"
click at [426, 153] on input "5200" at bounding box center [435, 150] width 38 height 13
type input "5200"
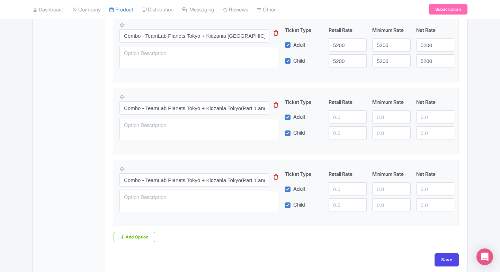
scroll to position [846, 0]
click at [344, 120] on input "number" at bounding box center [347, 116] width 38 height 13
type input "12000"
paste input "12000"
drag, startPoint x: 344, startPoint y: 130, endPoint x: 386, endPoint y: 116, distance: 44.2
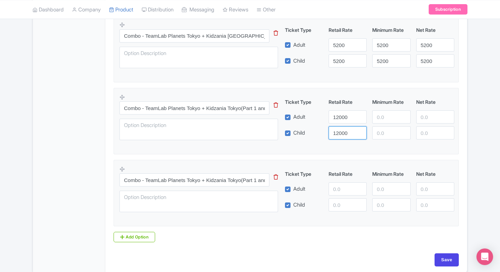
click at [386, 116] on div "Ticket Type Retail Rate Minimum Rate Net Rate Adult 12000 Child 12000 This tip …" at bounding box center [369, 118] width 167 height 41
type input "12000"
paste input "12000"
drag, startPoint x: 386, startPoint y: 116, endPoint x: 386, endPoint y: 129, distance: 13.2
click at [386, 129] on div "Ticket Type Retail Rate Minimum Rate Net Rate Adult 12000 12000 Child 12000 Thi…" at bounding box center [369, 118] width 167 height 41
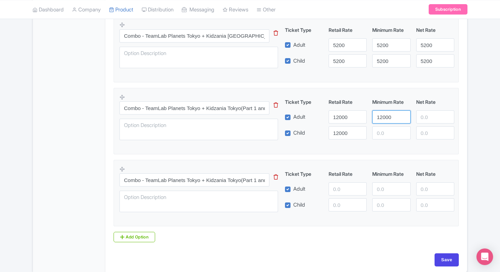
type input "12000"
paste input "12000"
drag, startPoint x: 386, startPoint y: 129, endPoint x: 429, endPoint y: 119, distance: 44.0
click at [429, 119] on div "Ticket Type Retail Rate Minimum Rate Net Rate Adult 12000 12000 Child 12000 120…" at bounding box center [369, 118] width 167 height 41
type input "12000"
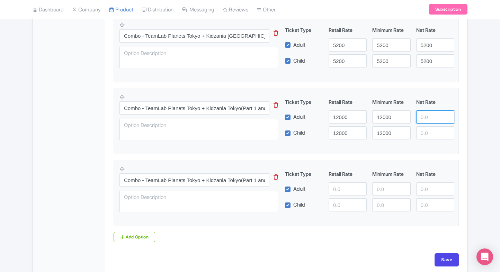
paste input "12000"
drag, startPoint x: 429, startPoint y: 119, endPoint x: 430, endPoint y: 132, distance: 13.2
click at [430, 132] on div "Ticket Type Retail Rate Minimum Rate Net Rate Adult 12000 12000 12000 Child 120…" at bounding box center [369, 118] width 167 height 41
type input "12000"
paste input "12000"
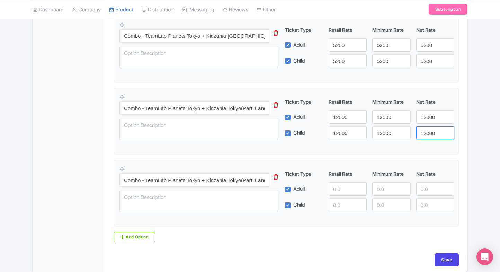
click at [430, 132] on input "12000" at bounding box center [435, 132] width 38 height 13
type input "12000"
click at [343, 182] on input "number" at bounding box center [347, 188] width 38 height 13
type input "10800"
paste input "10800"
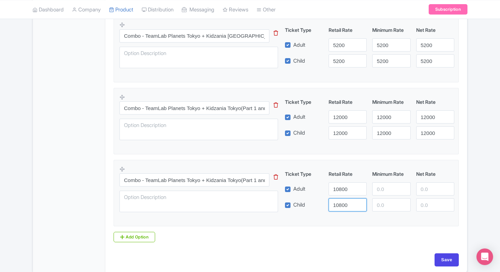
drag, startPoint x: 343, startPoint y: 204, endPoint x: 390, endPoint y: 185, distance: 50.4
click at [390, 185] on div "Ticket Type Retail Rate Minimum Rate Net Rate Adult 10800 Child 10800 This tip …" at bounding box center [369, 190] width 167 height 41
type input "10800"
paste input "10800"
click at [390, 185] on input "10800" at bounding box center [391, 188] width 38 height 13
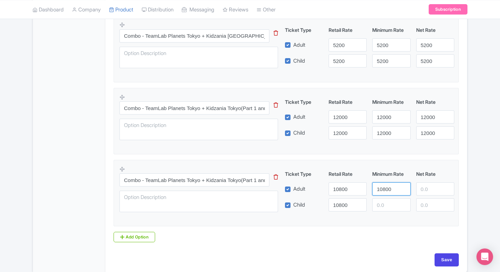
type input "10800"
paste input "10800"
drag, startPoint x: 385, startPoint y: 203, endPoint x: 427, endPoint y: 193, distance: 42.6
click at [427, 193] on div "Ticket Type Retail Rate Minimum Rate Net Rate Adult 10800 10800 Child 10800 108…" at bounding box center [369, 190] width 167 height 41
type input "10800"
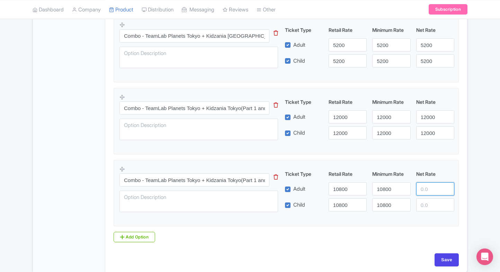
paste input "10800"
drag, startPoint x: 427, startPoint y: 193, endPoint x: 428, endPoint y: 205, distance: 12.2
click at [428, 205] on div "Ticket Type Retail Rate Minimum Rate Net Rate Adult 10800 10800 10800 Child 108…" at bounding box center [369, 190] width 167 height 41
type input "10800"
paste input "10800"
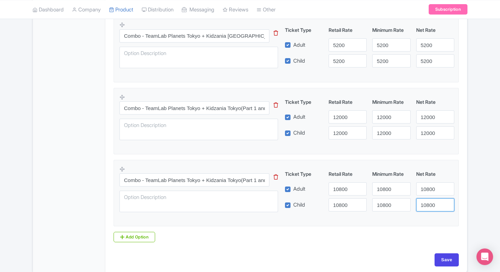
click at [428, 205] on input "10800" at bounding box center [435, 204] width 38 height 13
type input "10800"
click at [441, 253] on input "Save" at bounding box center [446, 259] width 24 height 13
type input "Saving..."
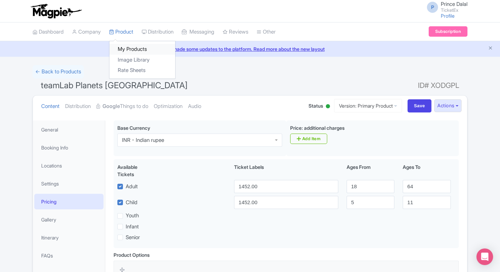
click at [127, 45] on link "My Products" at bounding box center [142, 49] width 66 height 11
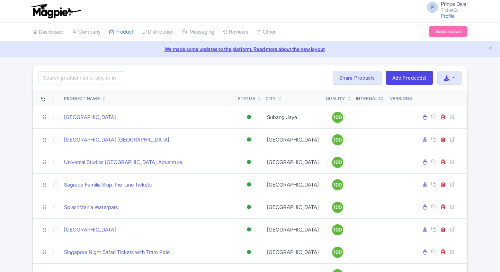
click at [93, 72] on input "search" at bounding box center [81, 77] width 87 height 13
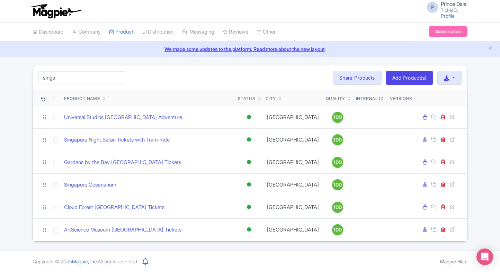
type input "singa"
click at [4, 139] on div "singa Search Bulk Actions Delete Add to Collection Share Products Add to Collec…" at bounding box center [250, 153] width 500 height 176
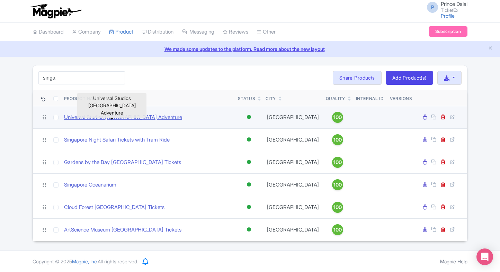
click at [105, 120] on link "Universal Studios [GEOGRAPHIC_DATA] Adventure" at bounding box center [123, 118] width 118 height 8
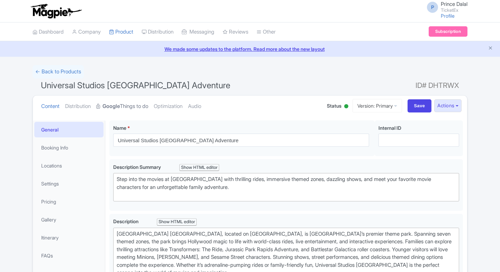
click at [120, 109] on strong "Google" at bounding box center [110, 106] width 17 height 8
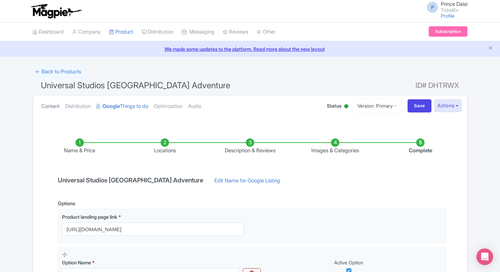
click at [59, 102] on link "Content" at bounding box center [50, 107] width 18 height 22
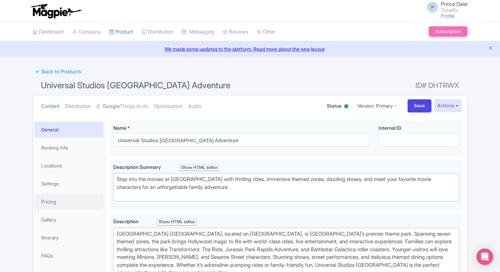
click at [48, 208] on link "Pricing" at bounding box center [68, 202] width 69 height 16
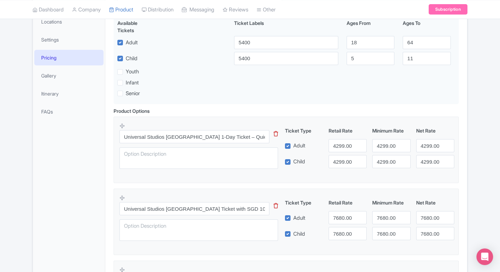
scroll to position [145, 0]
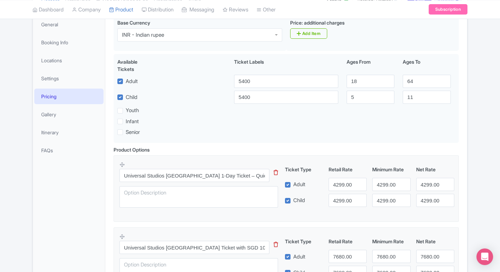
scroll to position [0, 0]
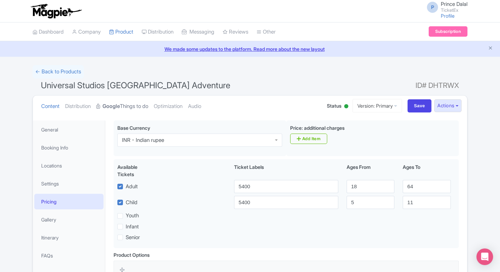
click at [145, 105] on link "Google Things to do" at bounding box center [122, 107] width 52 height 22
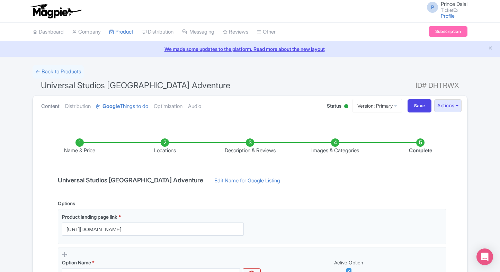
click at [43, 108] on link "Content" at bounding box center [50, 107] width 18 height 22
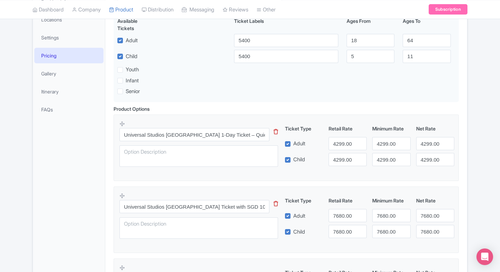
scroll to position [14, 0]
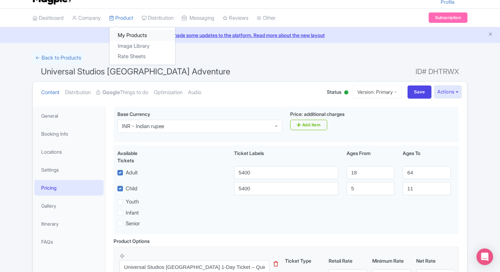
click at [125, 30] on link "My Products" at bounding box center [142, 35] width 66 height 11
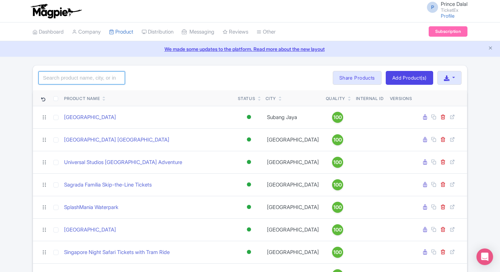
click at [82, 75] on input "search" at bounding box center [81, 77] width 87 height 13
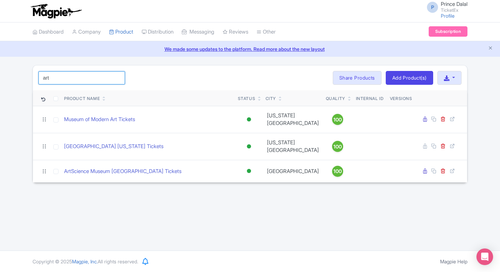
type input "art"
click at [22, 93] on div "art Search Bulk Actions [GEOGRAPHIC_DATA] Add to Collection Share Products Add …" at bounding box center [250, 124] width 500 height 118
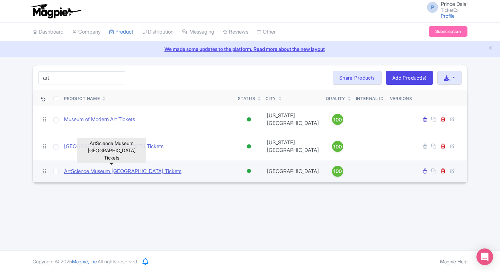
click at [96, 168] on link "ArtScience Museum [GEOGRAPHIC_DATA] Tickets" at bounding box center [122, 172] width 117 height 8
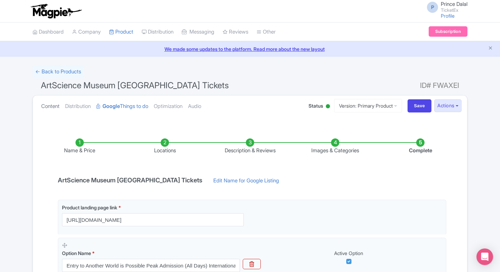
click at [52, 109] on link "Content" at bounding box center [50, 107] width 18 height 22
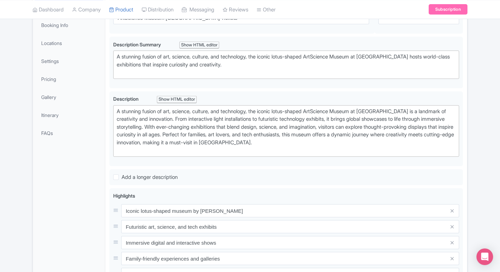
scroll to position [95, 0]
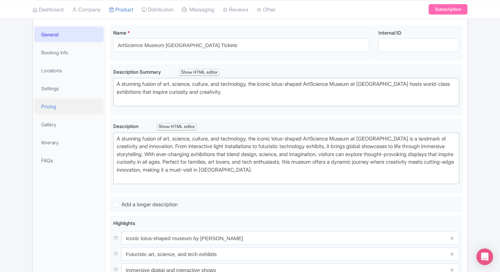
click at [57, 108] on link "Pricing" at bounding box center [68, 107] width 69 height 16
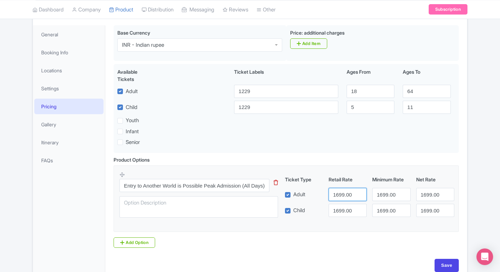
click at [340, 197] on input "1699.00" at bounding box center [347, 194] width 38 height 13
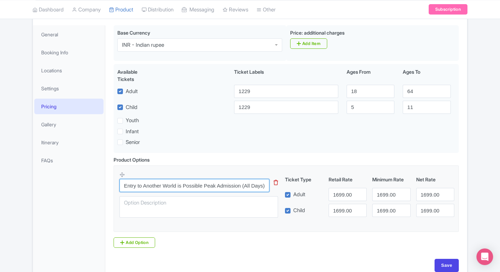
click at [249, 186] on input "Entry to Another World is Possible Peak Admission (All Days) International Visi…" at bounding box center [194, 185] width 150 height 13
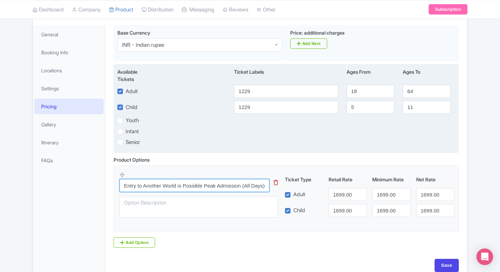
scroll to position [0, 0]
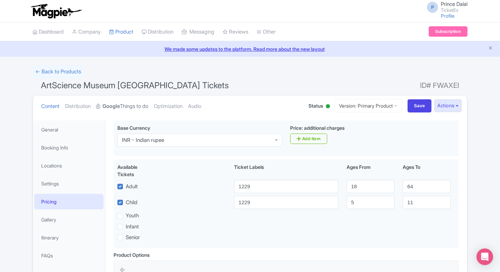
click at [118, 102] on strong "Google" at bounding box center [110, 106] width 17 height 8
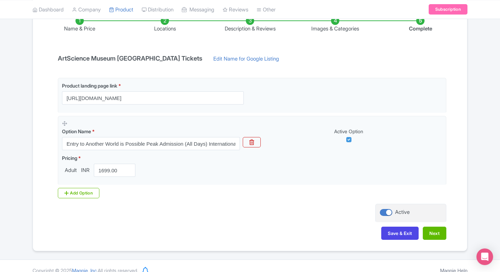
scroll to position [130, 0]
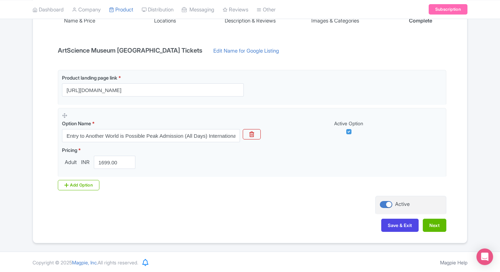
click at [78, 194] on div "Product landing page link * [URL][DOMAIN_NAME] Option Name * Entry to Another W…" at bounding box center [250, 133] width 392 height 126
click at [81, 188] on div "Add Option" at bounding box center [79, 185] width 42 height 10
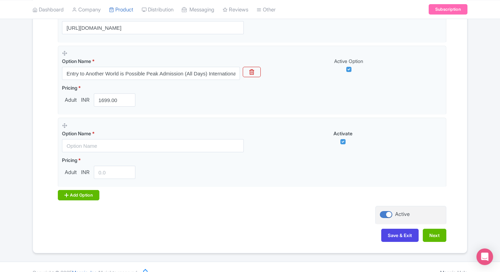
click at [73, 190] on div "Add Option" at bounding box center [79, 195] width 42 height 10
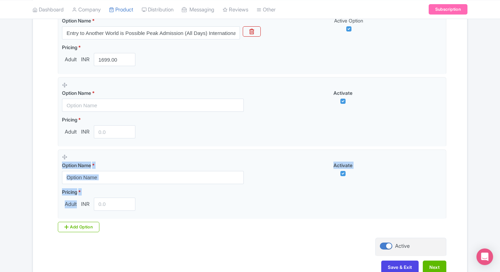
drag, startPoint x: 76, startPoint y: 216, endPoint x: 47, endPoint y: 176, distance: 49.3
click at [47, 176] on div "Name & Price Locations Description & Reviews Images & Categories Complete ArtSc…" at bounding box center [250, 86] width 426 height 389
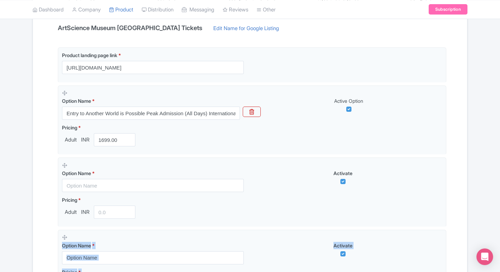
scroll to position [151, 0]
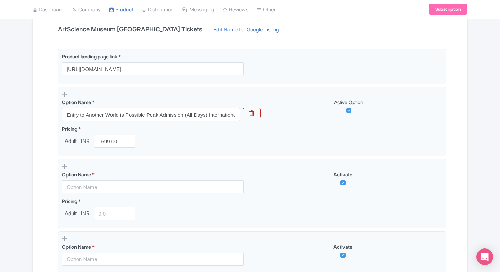
click at [47, 176] on div "Name & Price Locations Description & Reviews Images & Categories Complete ArtSc…" at bounding box center [250, 168] width 426 height 389
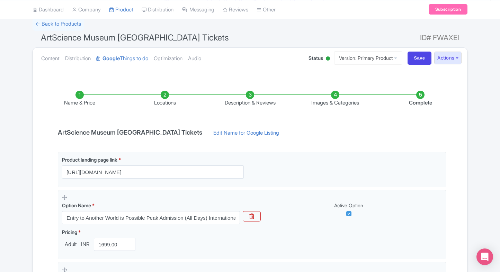
scroll to position [51, 0]
